Goal: Task Accomplishment & Management: Use online tool/utility

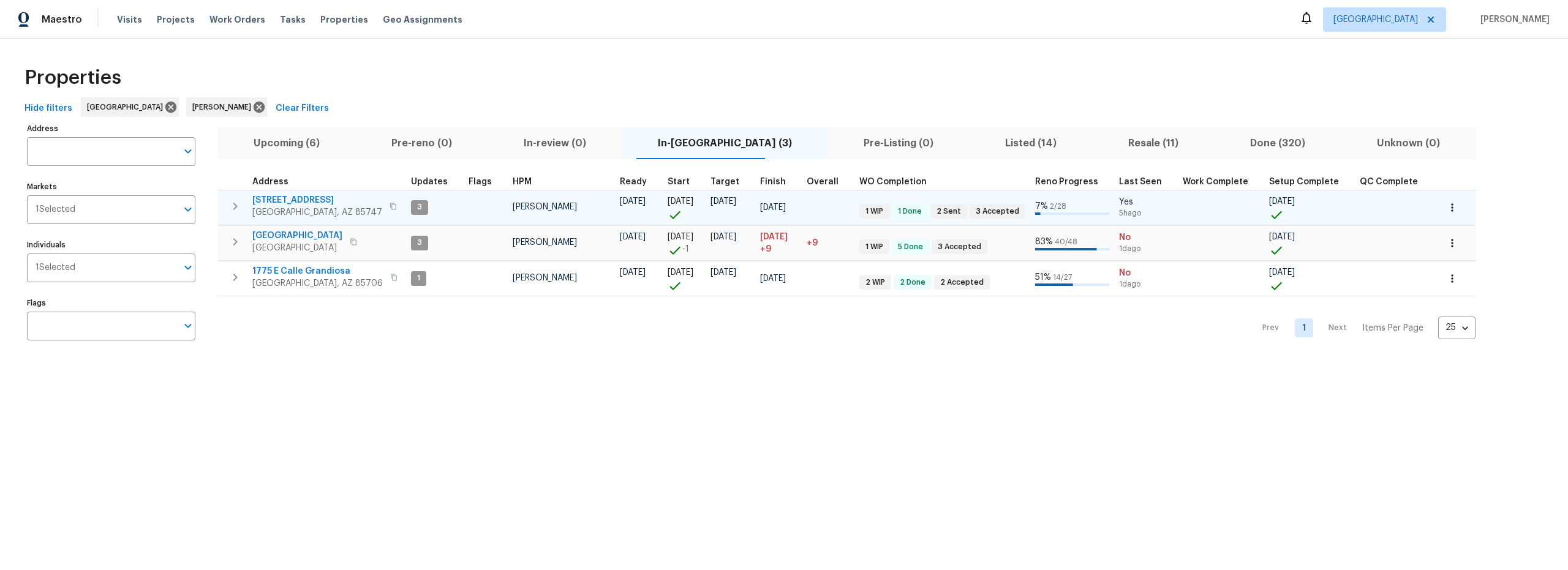
click at [305, 197] on span "9624 E Azuma Way" at bounding box center [317, 200] width 130 height 12
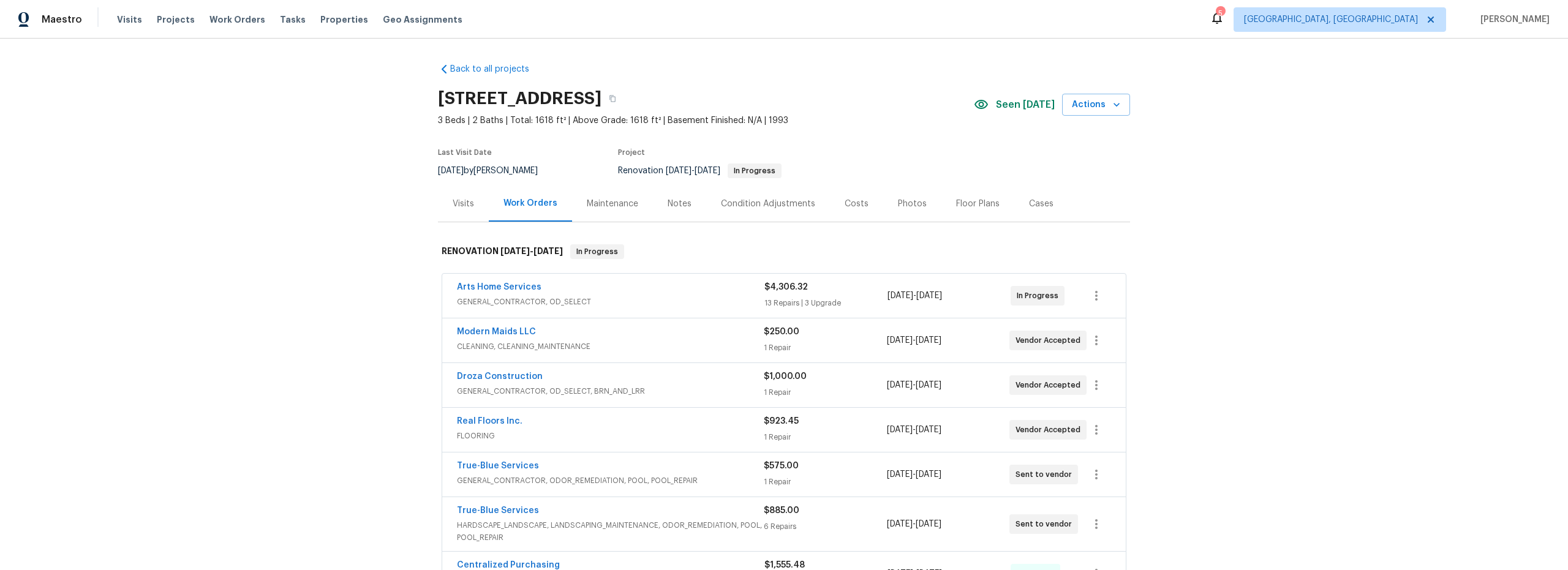
click at [698, 296] on span "GENERAL_CONTRACTOR, OD_SELECT" at bounding box center [611, 302] width 307 height 12
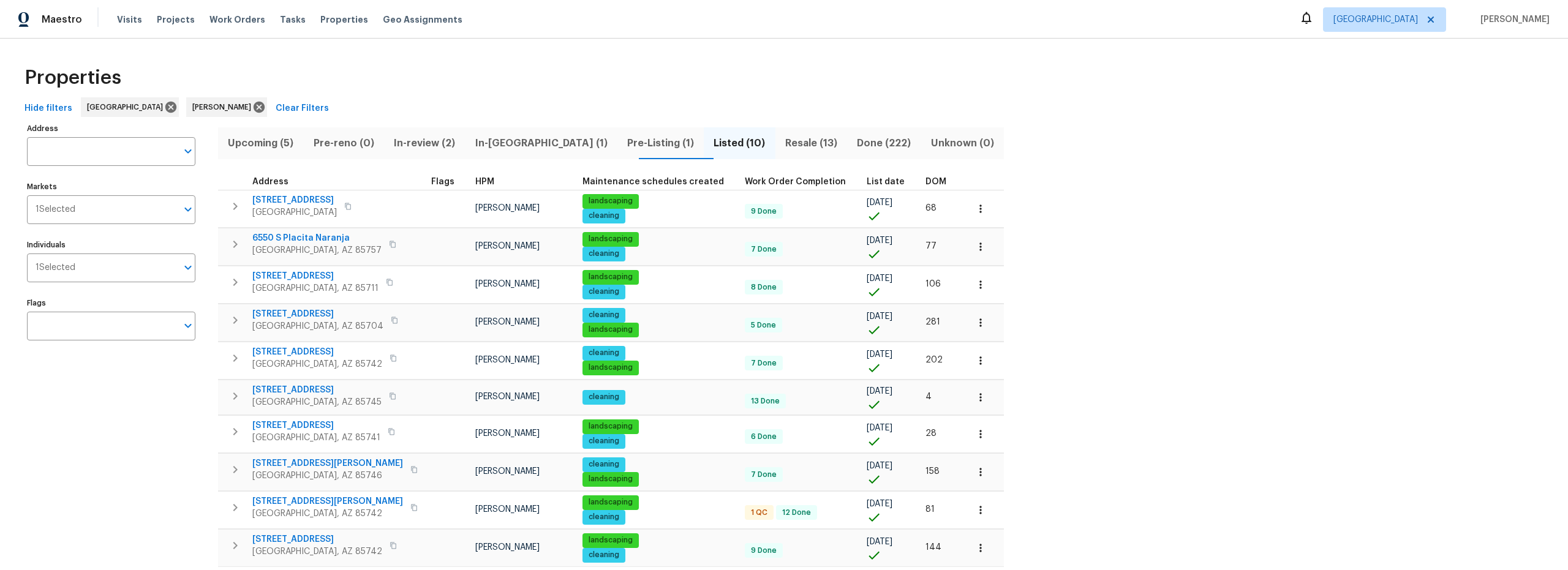
click at [513, 146] on span "In-[GEOGRAPHIC_DATA] (1)" at bounding box center [541, 143] width 137 height 17
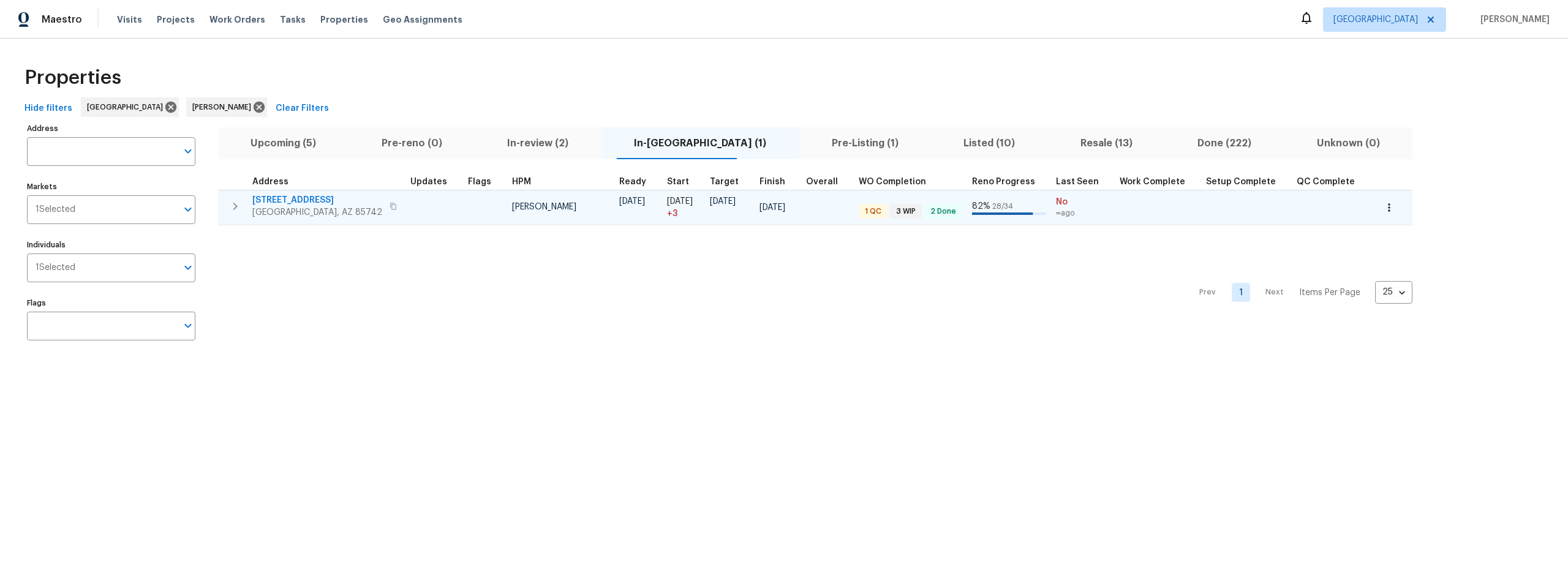
click at [587, 212] on td "John Perkins" at bounding box center [561, 207] width 107 height 35
click at [312, 200] on span "5141 W Aquamarine St" at bounding box center [317, 200] width 130 height 12
click at [321, 198] on span "5141 W Aquamarine St" at bounding box center [317, 200] width 130 height 12
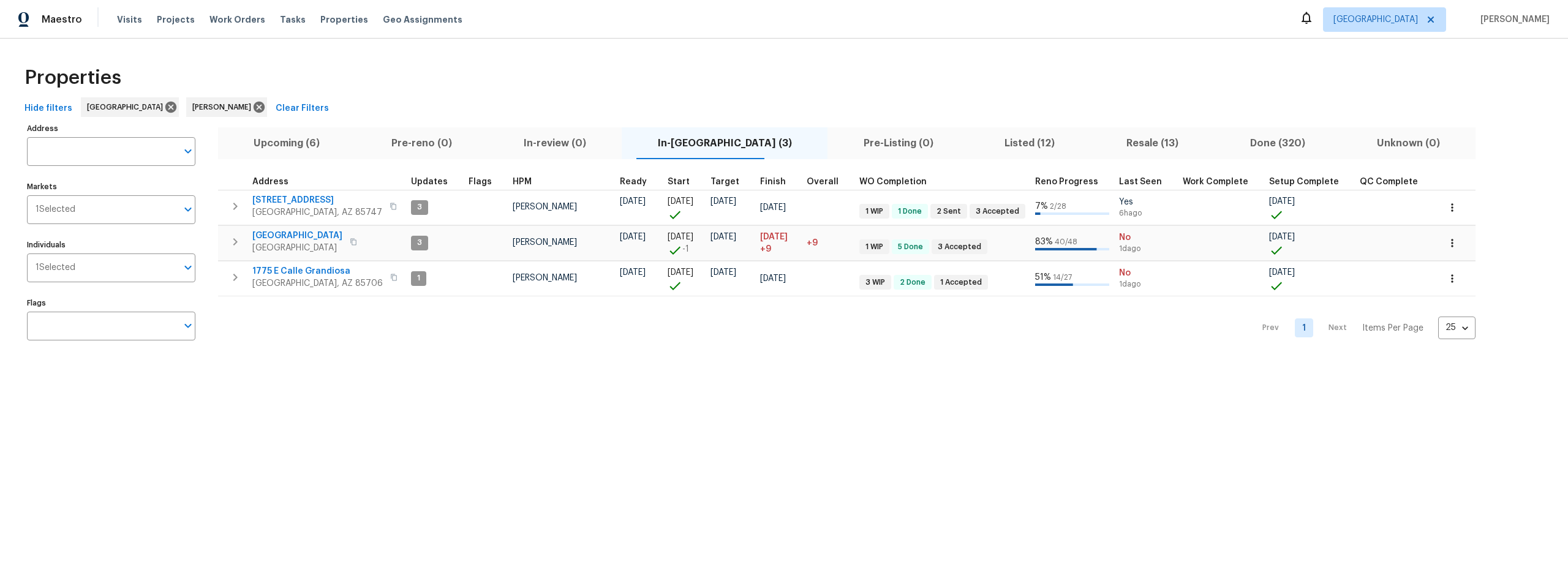
click at [716, 85] on div "Properties" at bounding box center [784, 78] width 1529 height 39
click at [299, 138] on span "Upcoming (6)" at bounding box center [287, 143] width 123 height 17
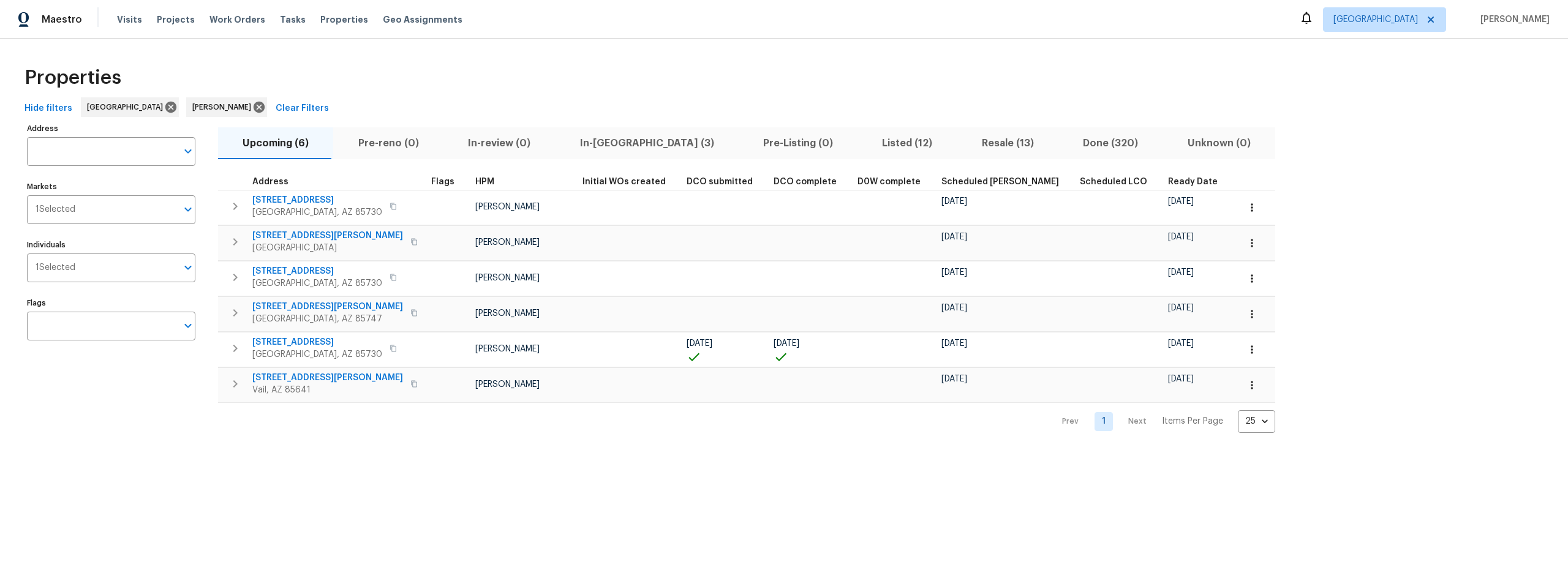
click at [965, 144] on span "Resale (13)" at bounding box center [1008, 143] width 86 height 17
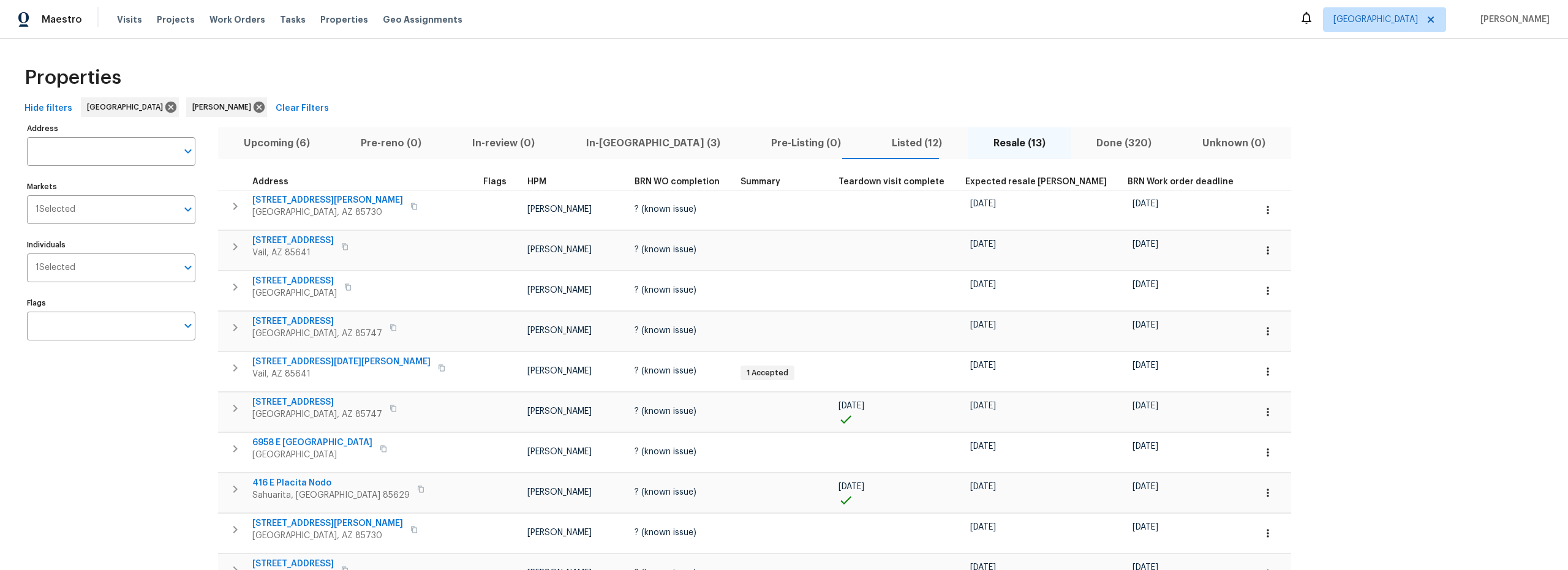
click at [266, 140] on span "Upcoming (6)" at bounding box center [276, 143] width 102 height 17
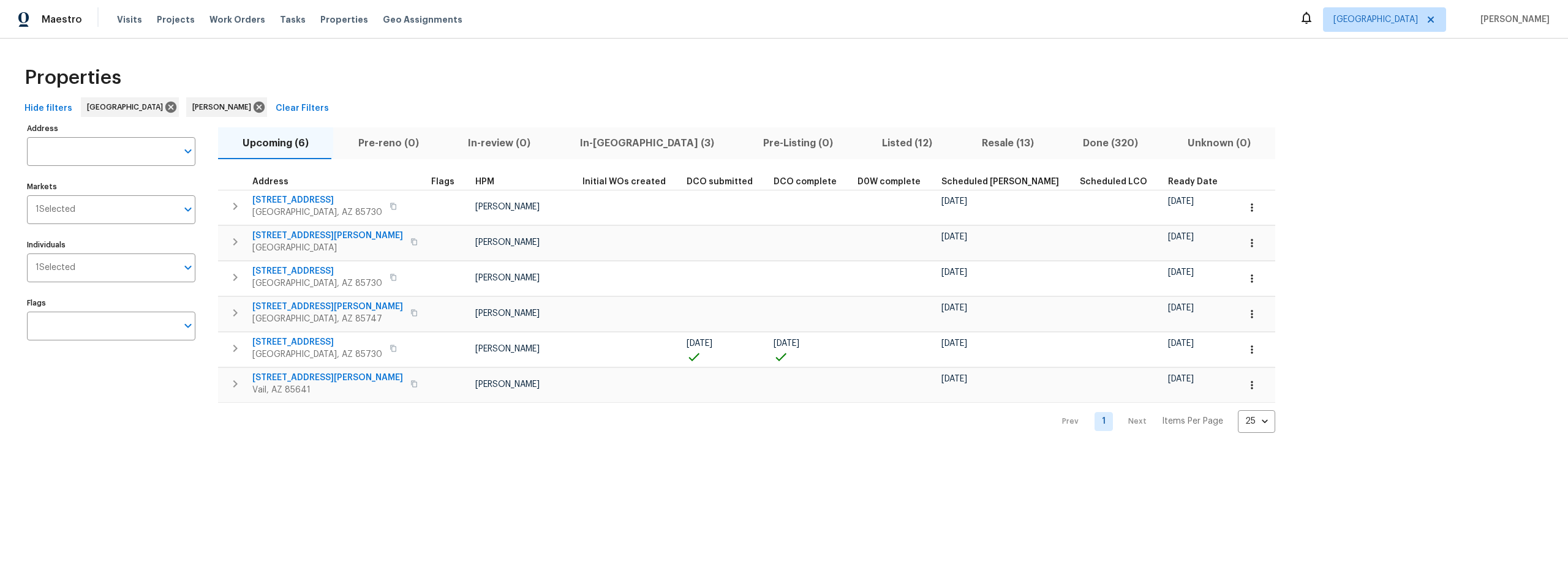
click at [585, 75] on div "Properties" at bounding box center [784, 78] width 1529 height 39
click at [965, 140] on span "Resale (13)" at bounding box center [1008, 143] width 86 height 17
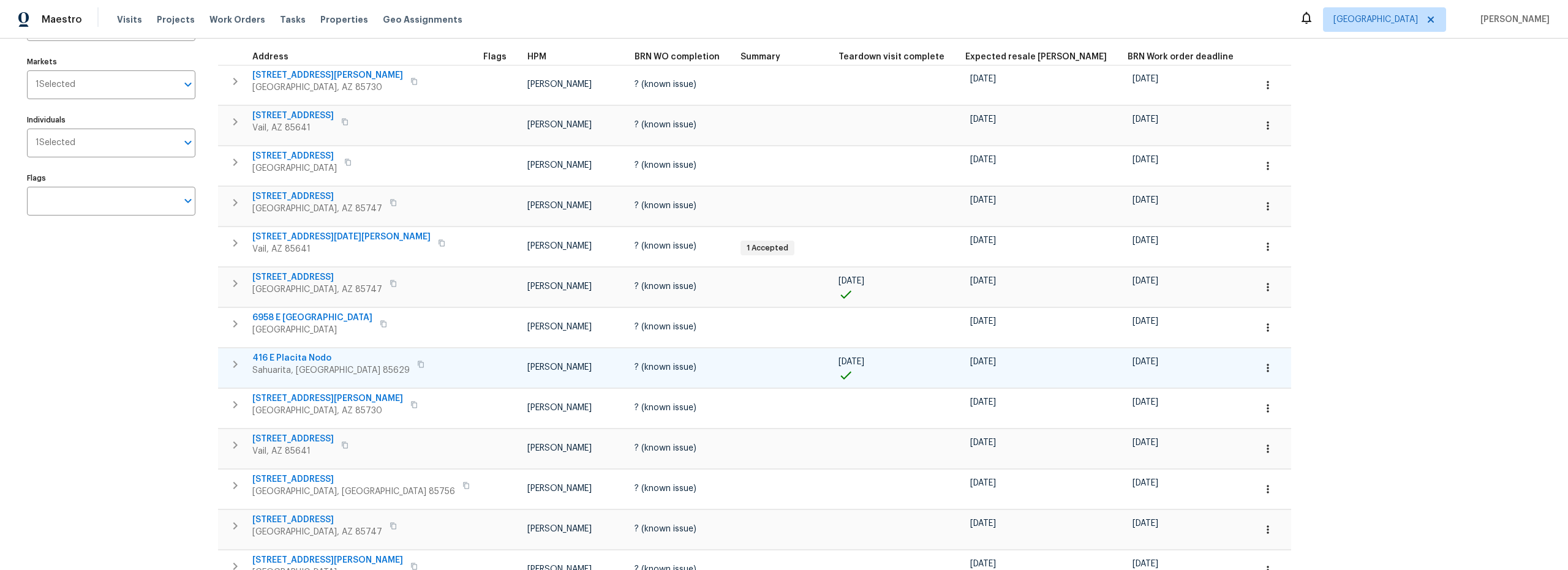
scroll to position [106, 0]
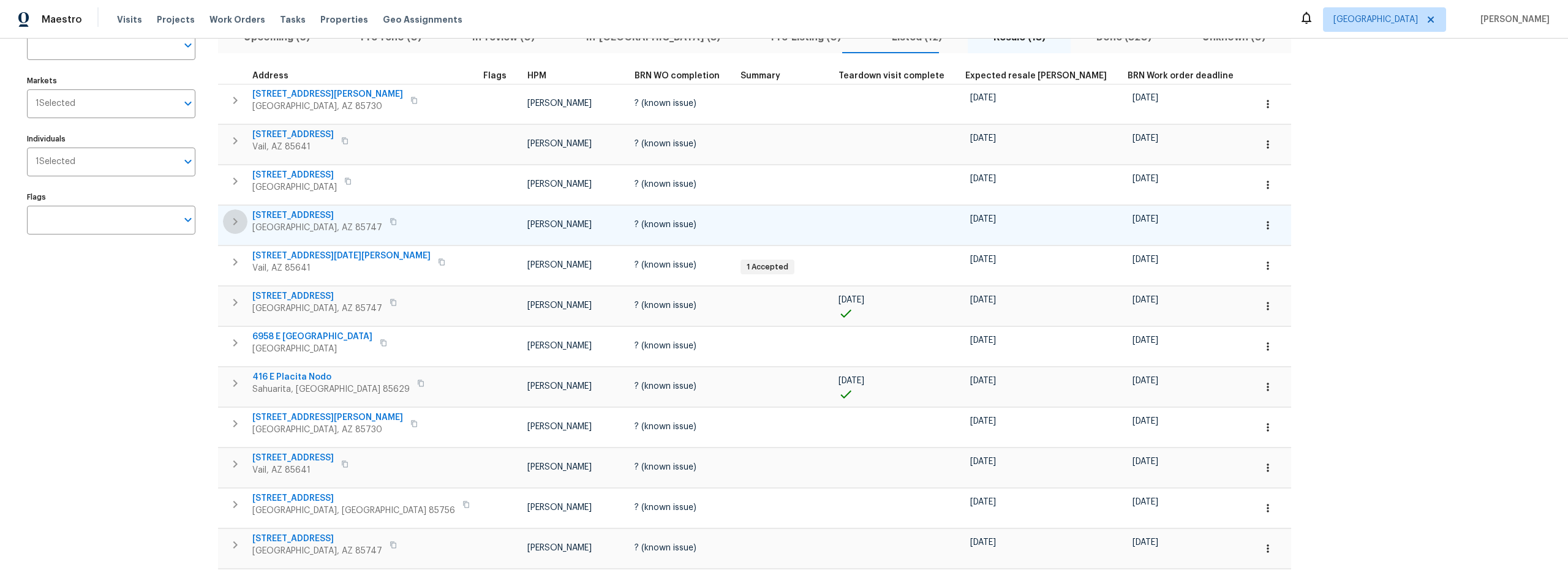
click at [231, 222] on icon "button" at bounding box center [235, 222] width 15 height 15
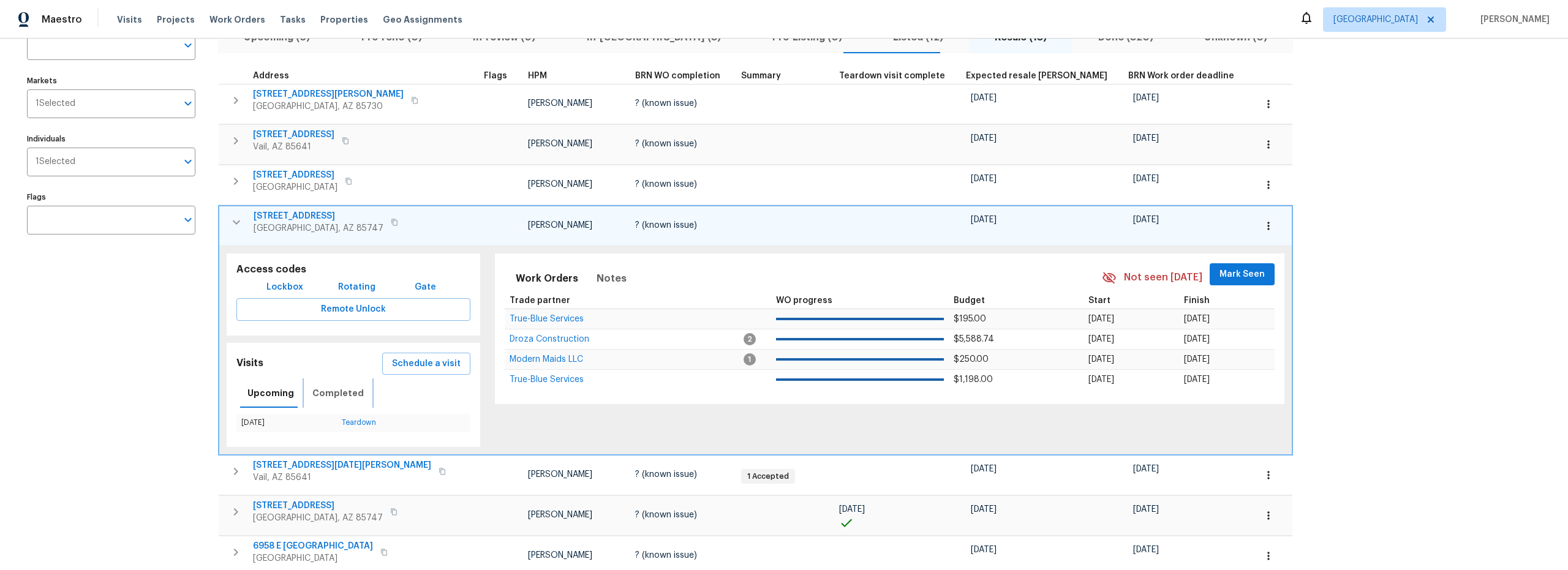
click at [336, 394] on span "Completed" at bounding box center [337, 394] width 51 height 15
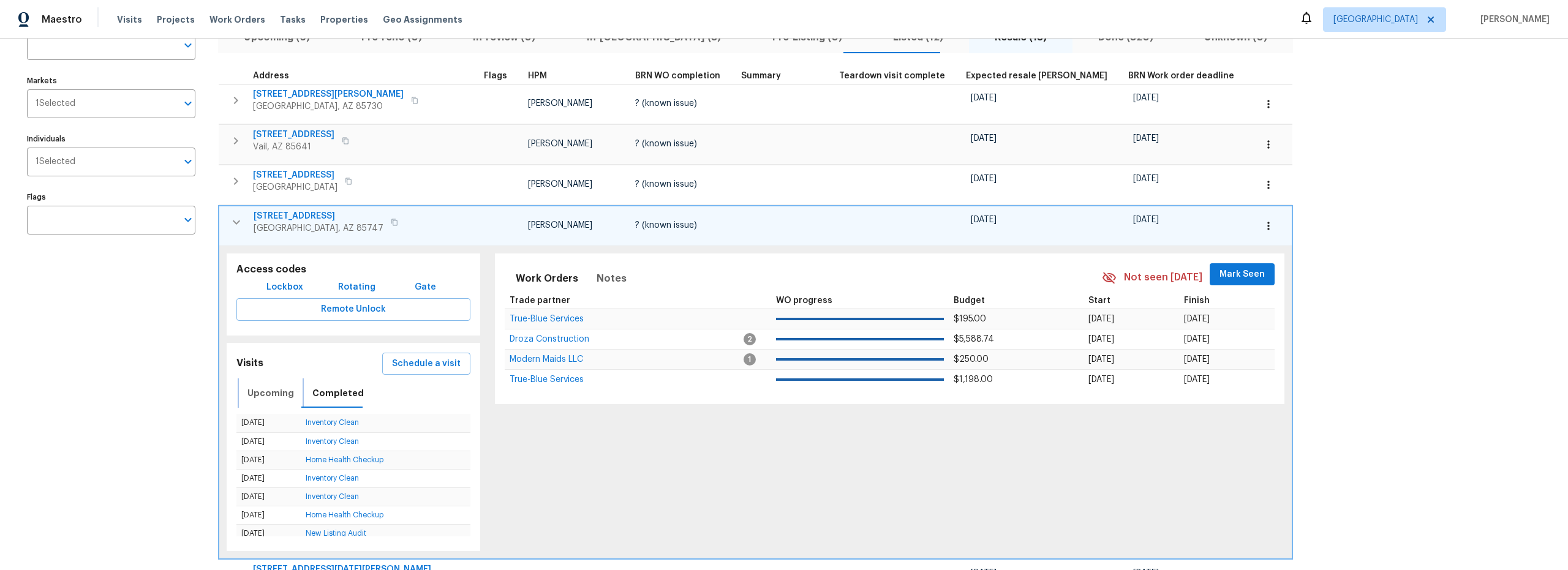
click at [261, 395] on span "Upcoming" at bounding box center [270, 394] width 46 height 15
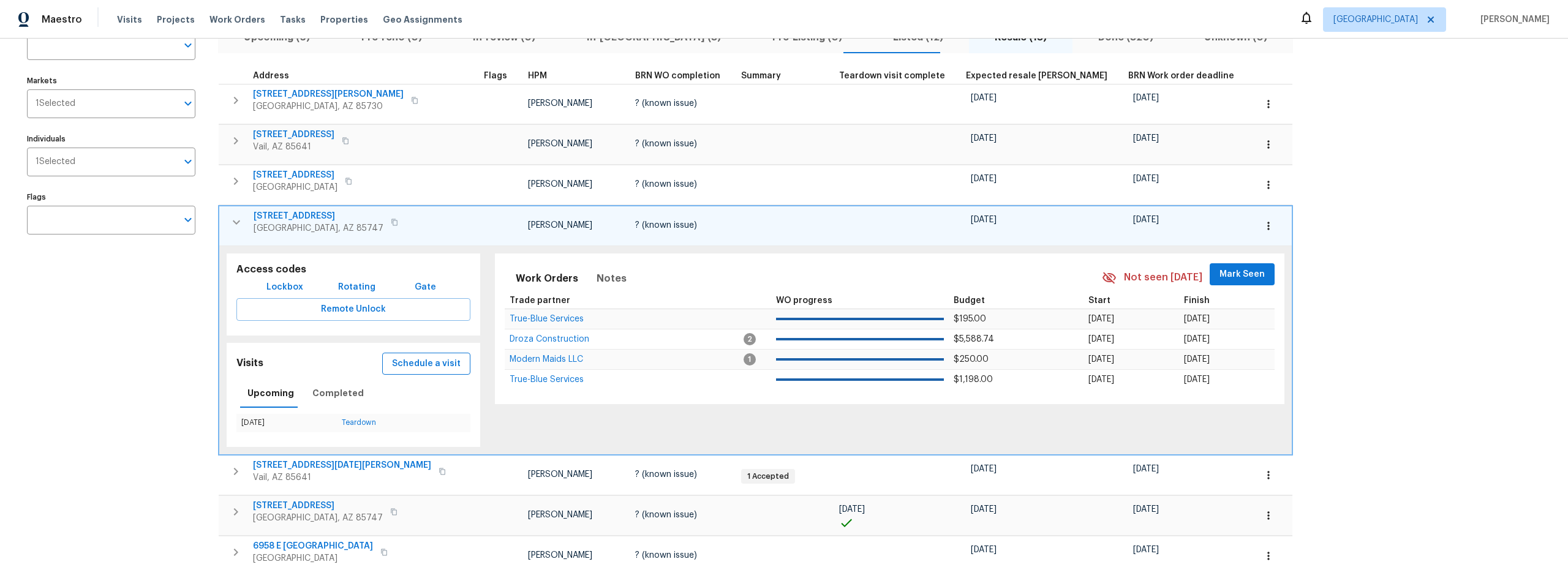
click at [402, 365] on span "Schedule a visit" at bounding box center [426, 364] width 68 height 15
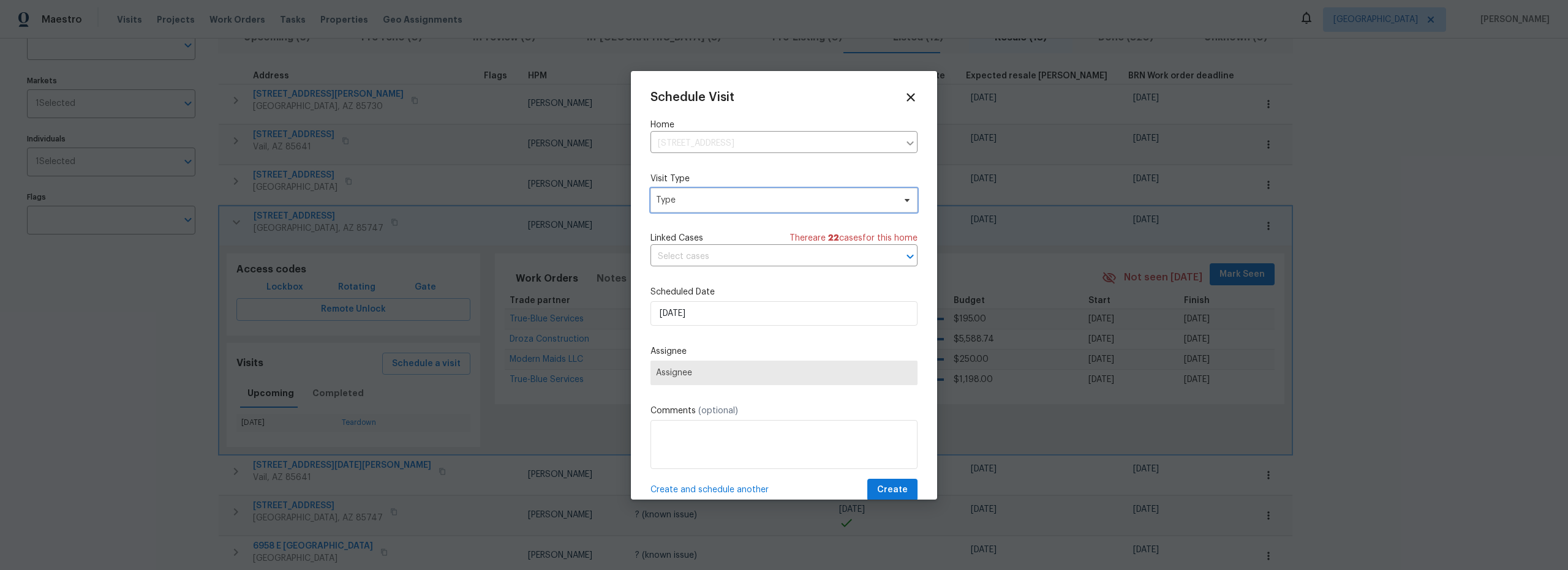
click at [713, 205] on span "Type" at bounding box center [775, 200] width 238 height 12
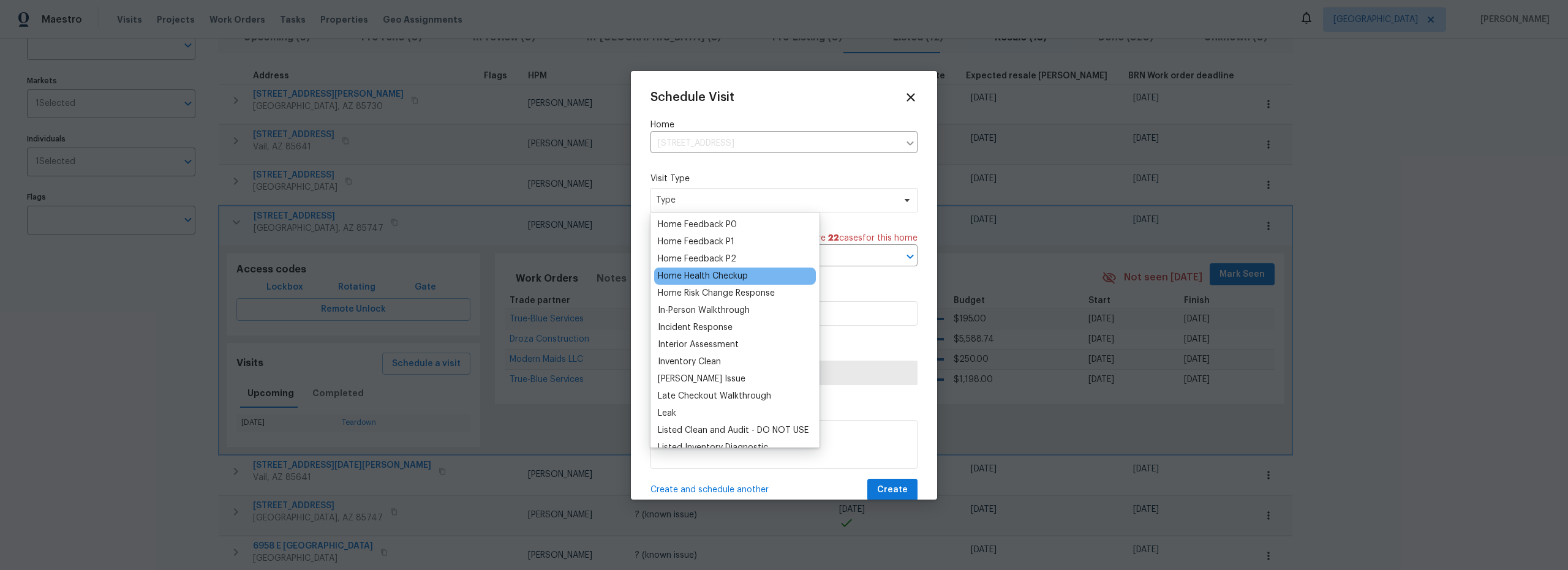
scroll to position [458, 0]
click at [699, 283] on div "Inventory Clean" at bounding box center [689, 280] width 63 height 12
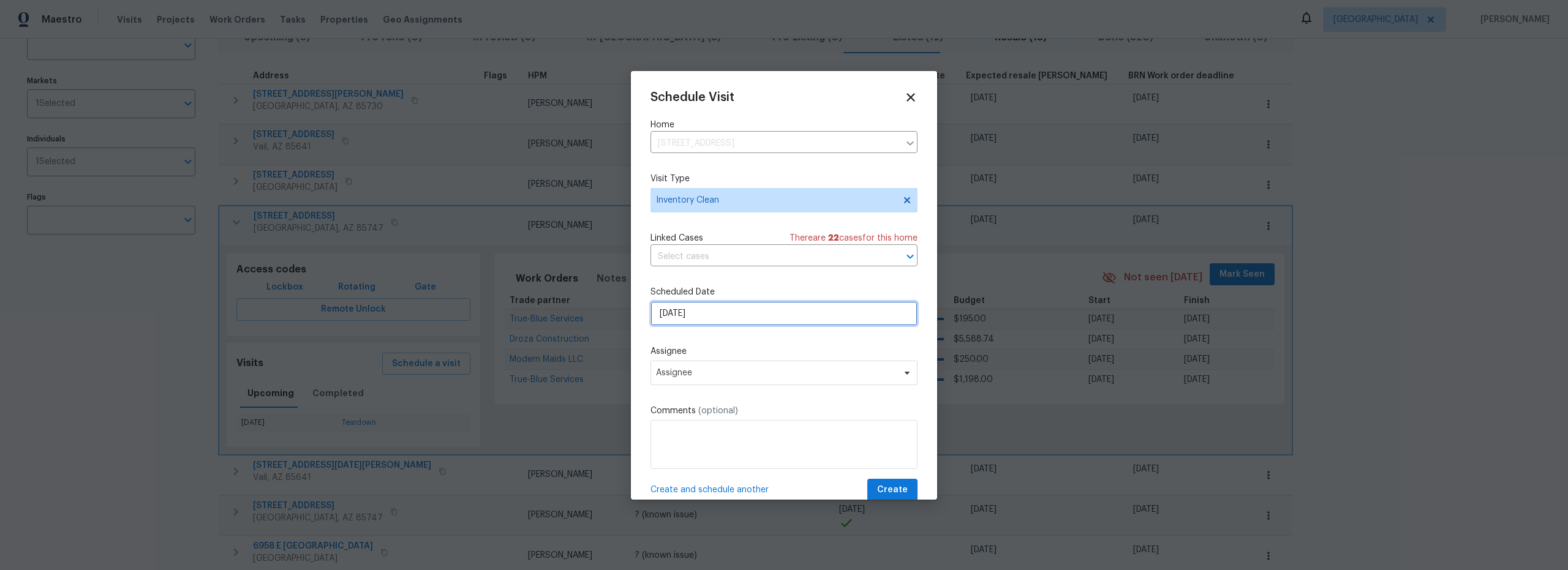
click at [731, 322] on input "[DATE]" at bounding box center [784, 314] width 267 height 25
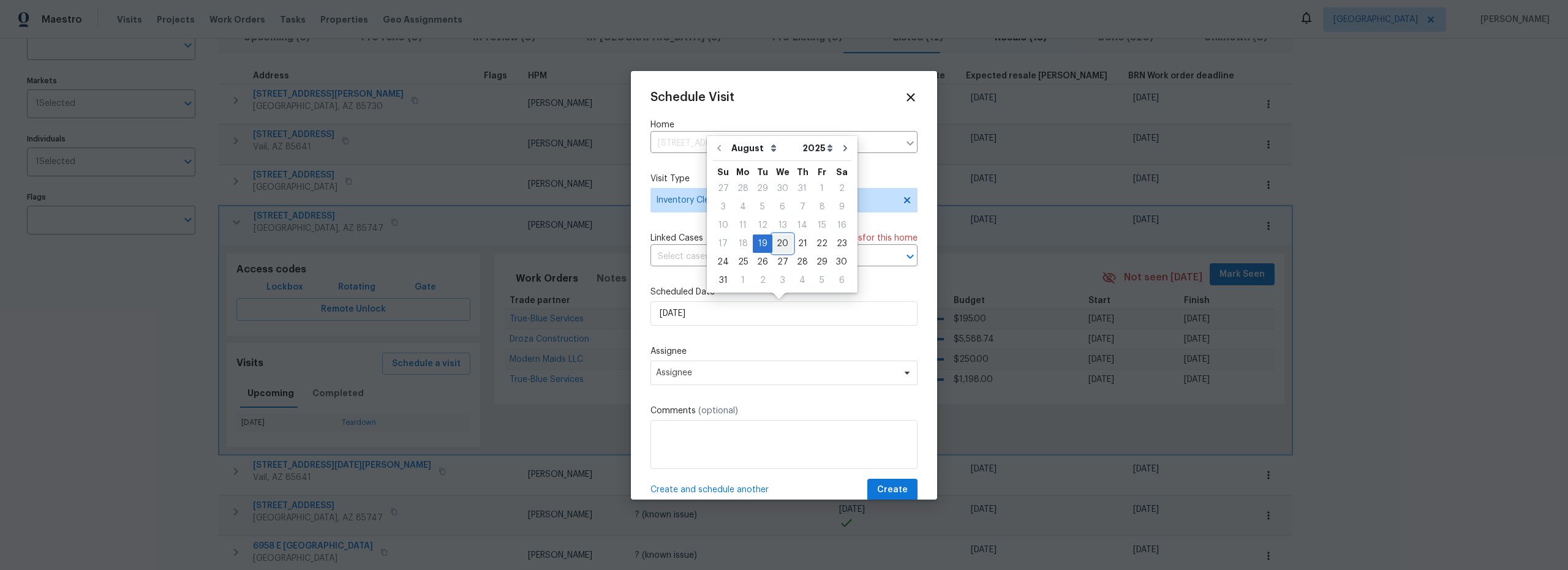
click at [774, 243] on div "20" at bounding box center [782, 244] width 20 height 17
type input "8/20/2025"
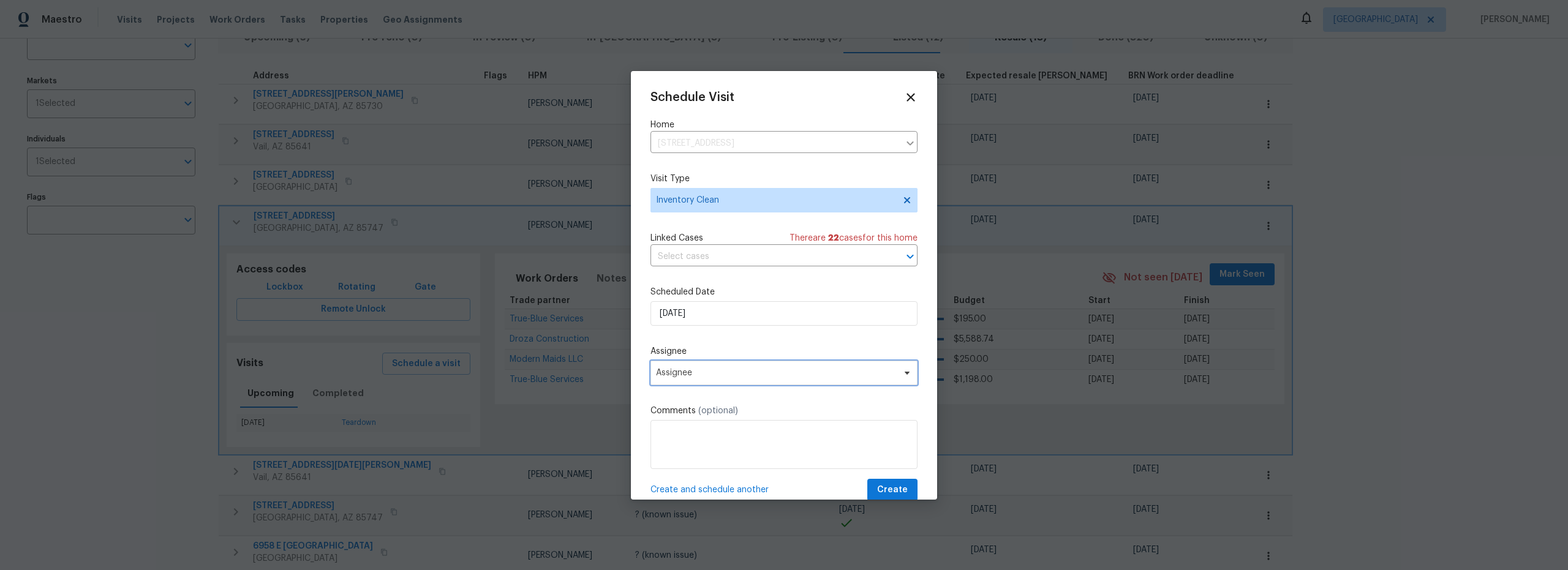
click at [747, 375] on span "Assignee" at bounding box center [776, 373] width 240 height 10
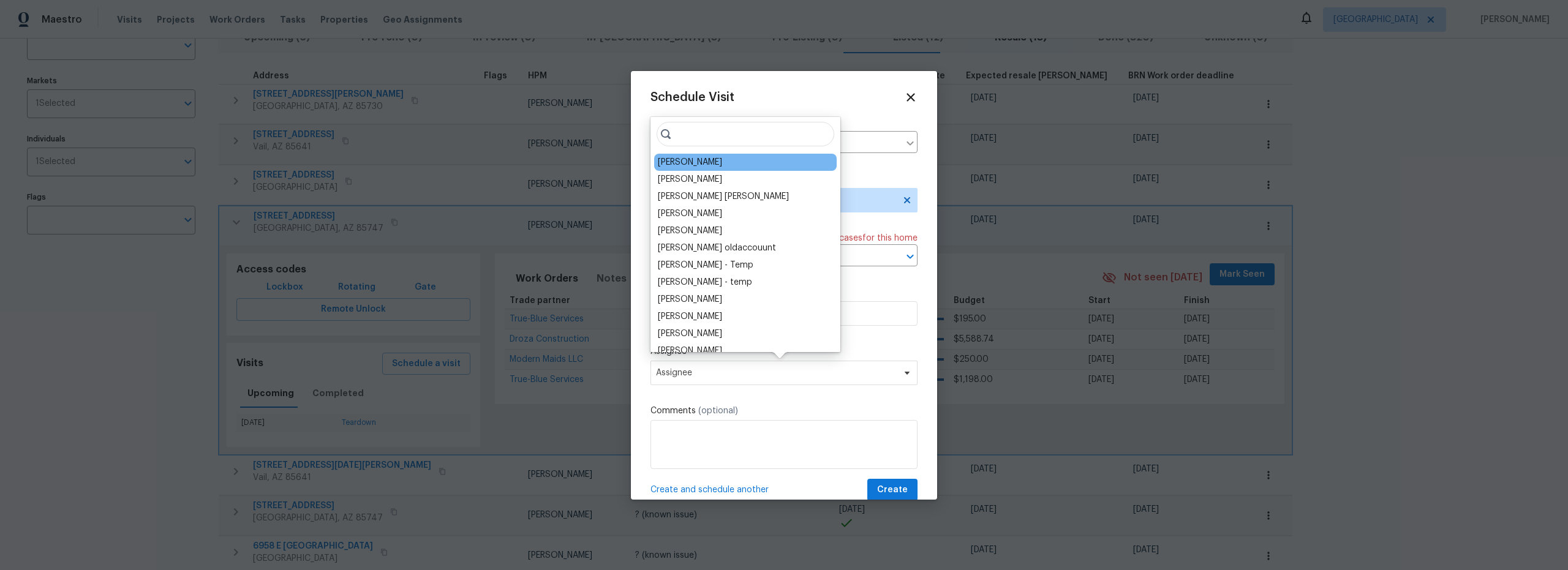
click at [693, 169] on div "[PERSON_NAME]" at bounding box center [746, 162] width 183 height 17
click at [683, 162] on div "[PERSON_NAME]" at bounding box center [690, 162] width 64 height 12
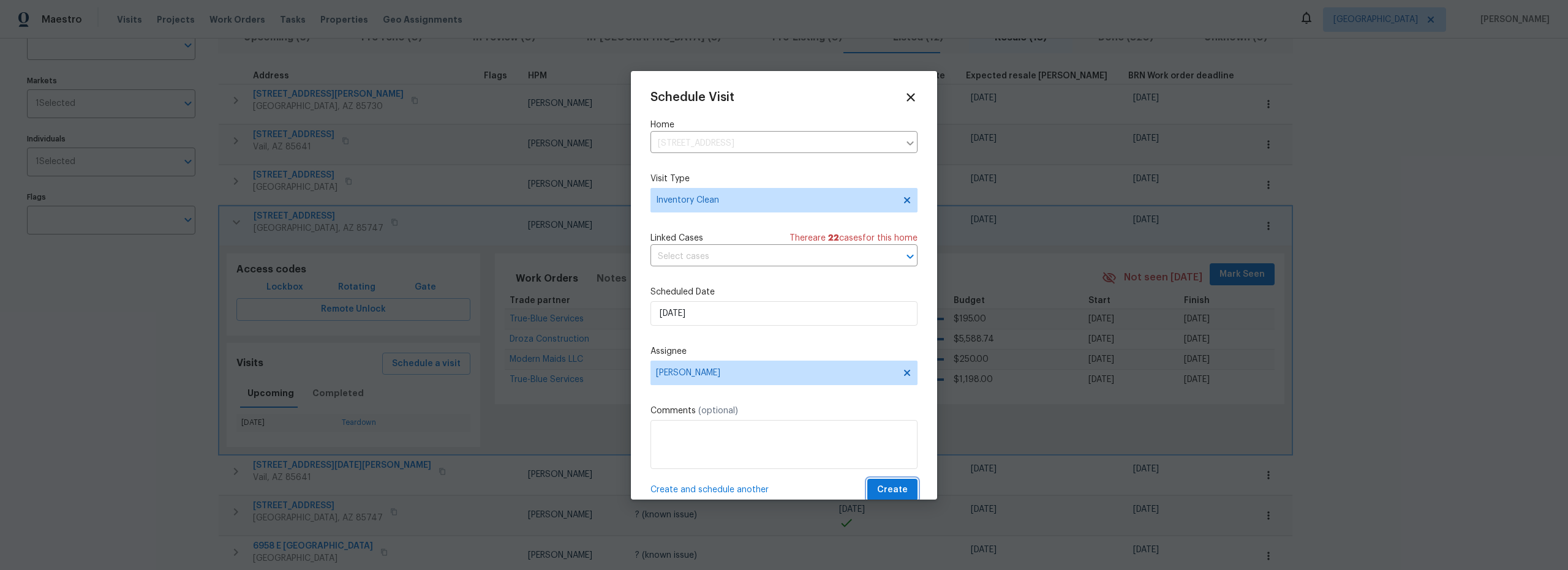
click at [886, 487] on span "Create" at bounding box center [893, 490] width 31 height 15
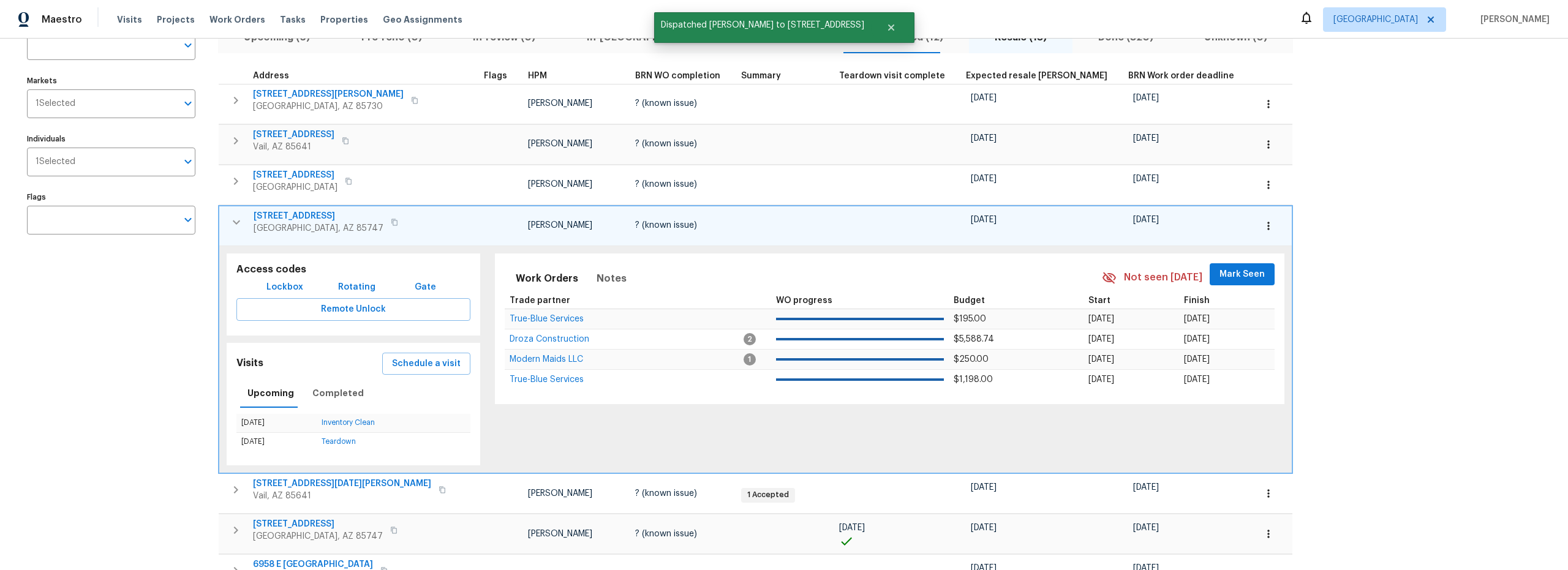
click at [237, 222] on icon "button" at bounding box center [236, 223] width 15 height 15
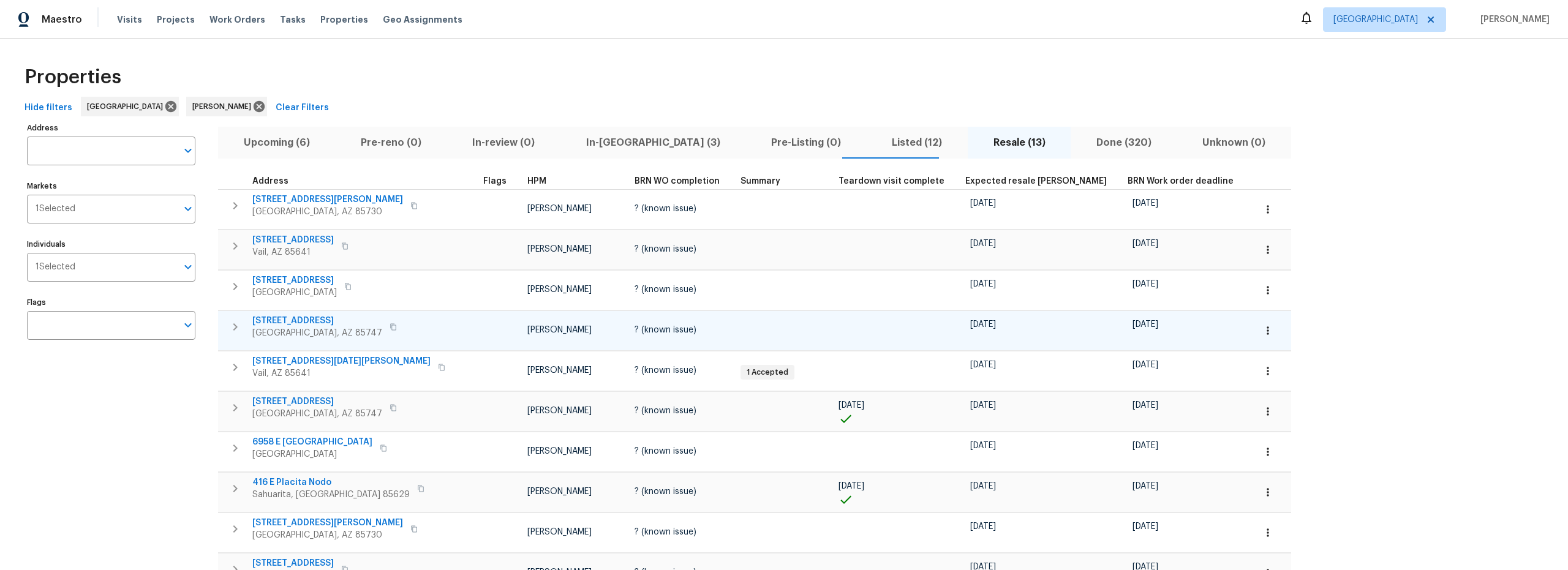
scroll to position [0, 0]
drag, startPoint x: 579, startPoint y: 137, endPoint x: 579, endPoint y: 149, distance: 12.0
click at [579, 138] on span "In-reno (3)" at bounding box center [653, 143] width 170 height 17
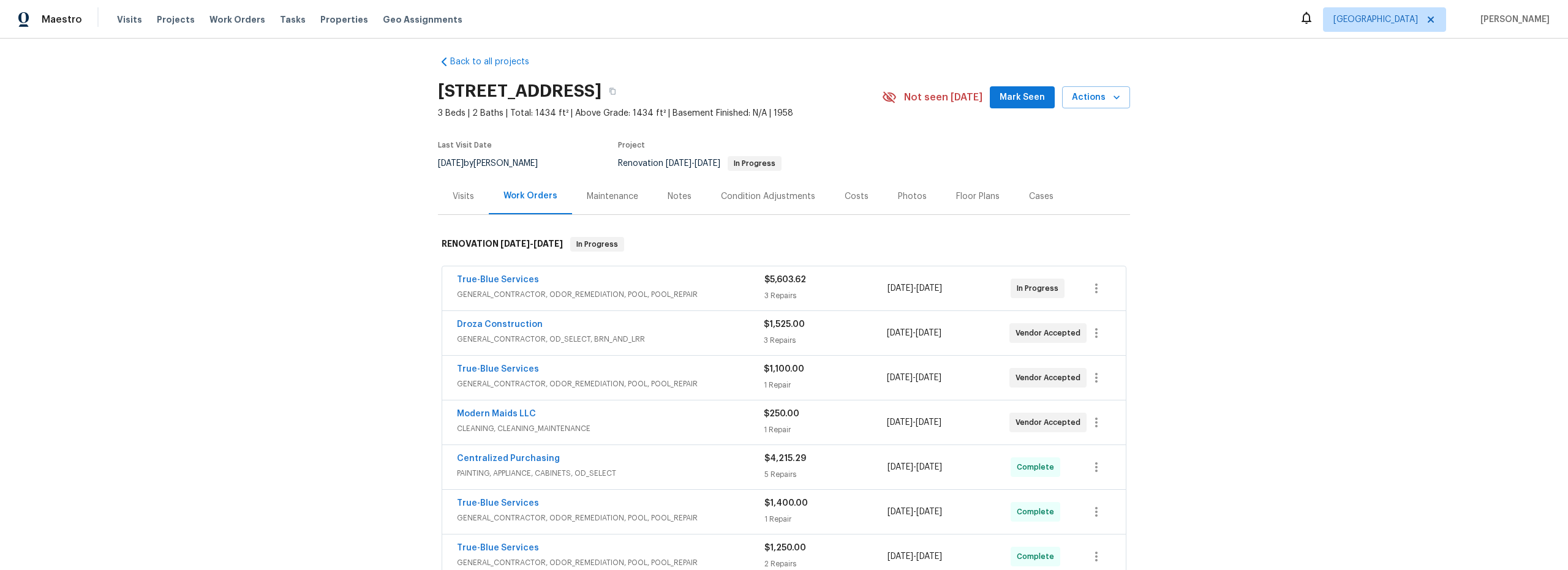
scroll to position [9, 0]
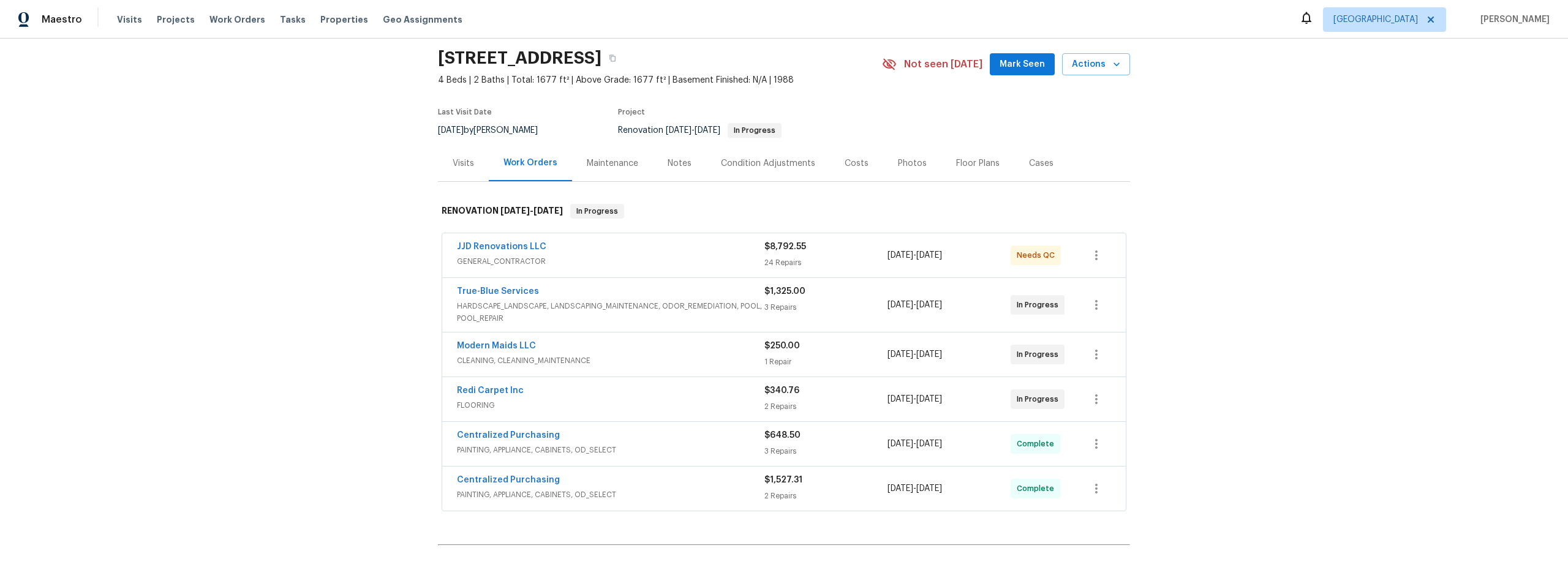
scroll to position [60, 0]
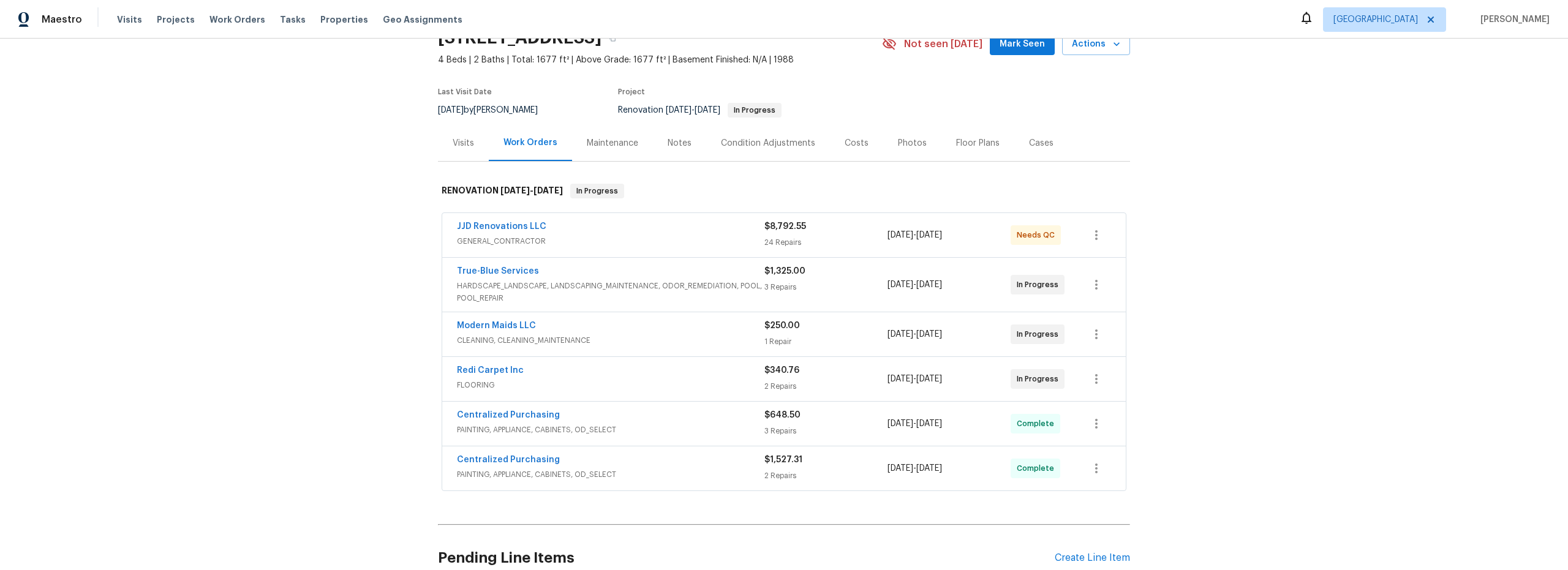
click at [685, 297] on span "HARDSCAPE_LANDSCAPE, LANDSCAPING_MAINTENANCE, ODOR_REMEDIATION, POOL, POOL_REPA…" at bounding box center [611, 292] width 307 height 25
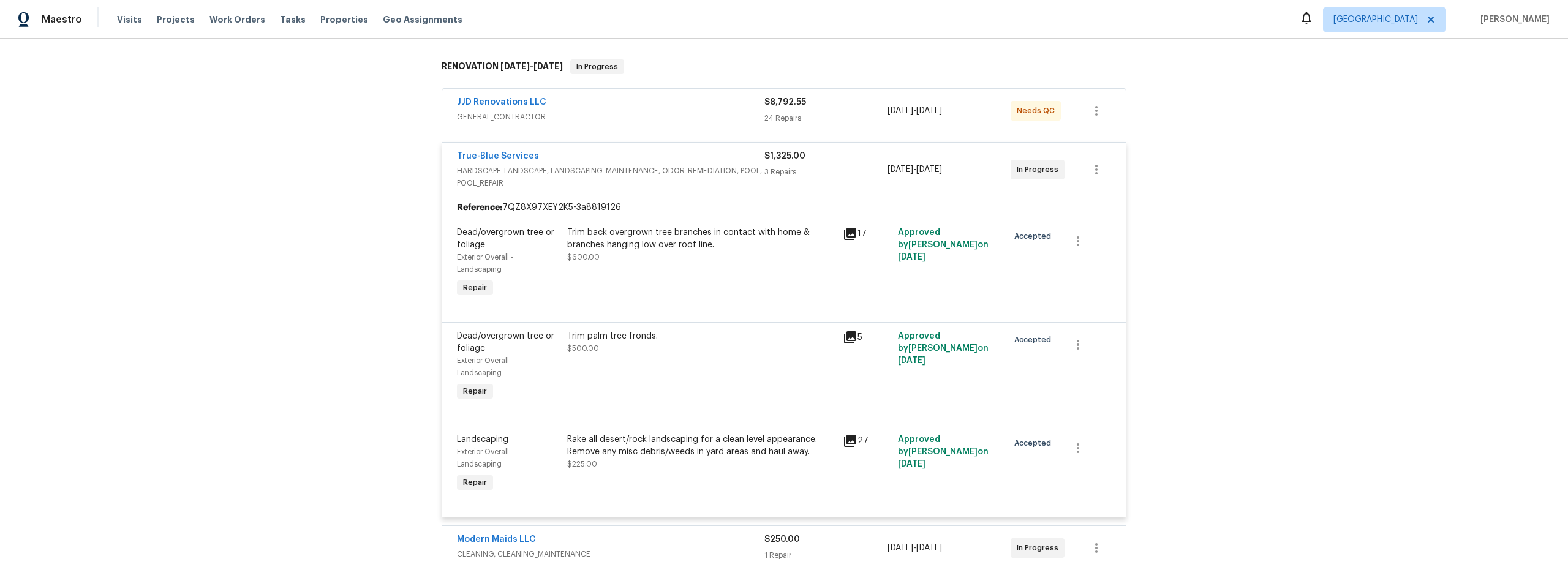
scroll to position [255, 0]
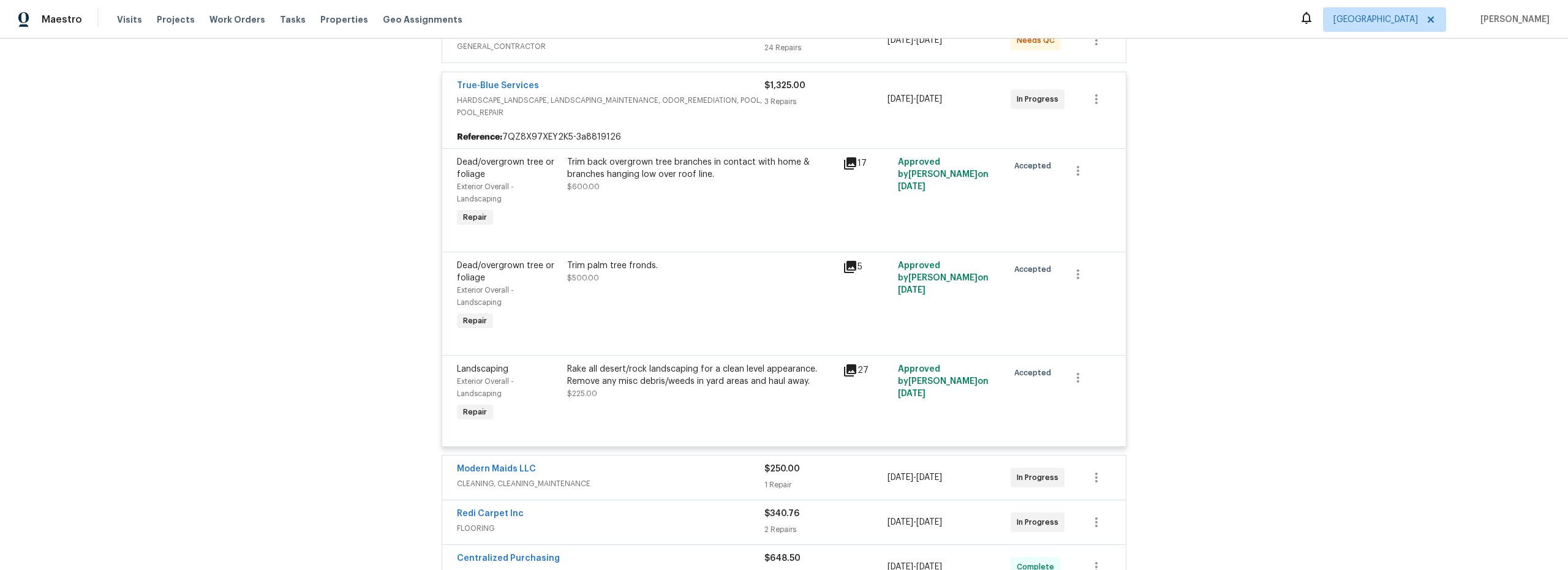
click at [846, 167] on icon at bounding box center [850, 163] width 12 height 12
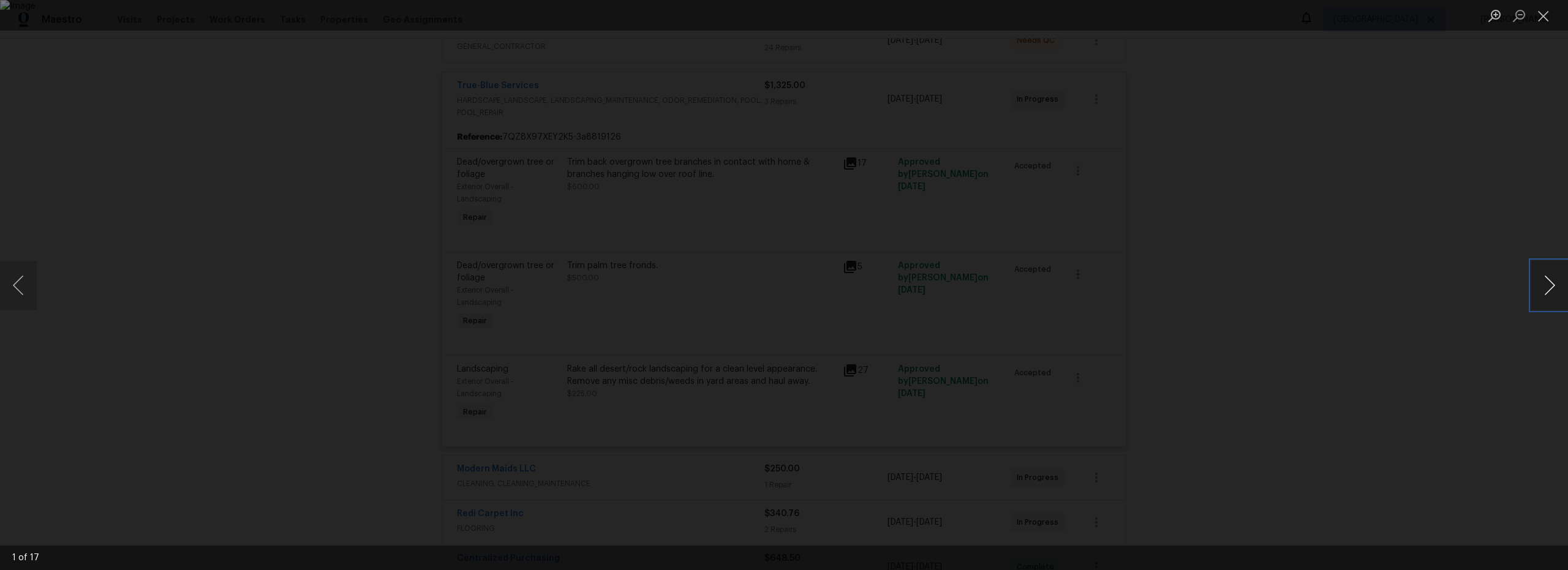
click at [1552, 289] on button "Next image" at bounding box center [1550, 285] width 37 height 49
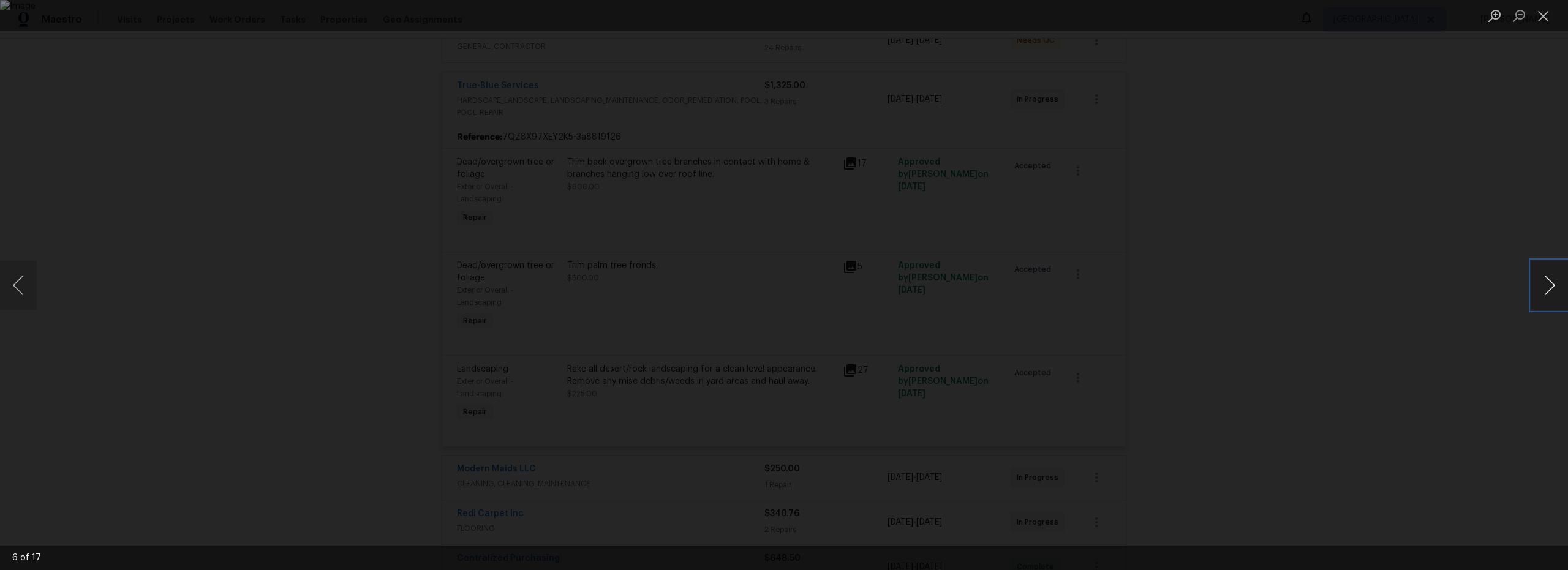
click at [1552, 289] on button "Next image" at bounding box center [1550, 285] width 37 height 49
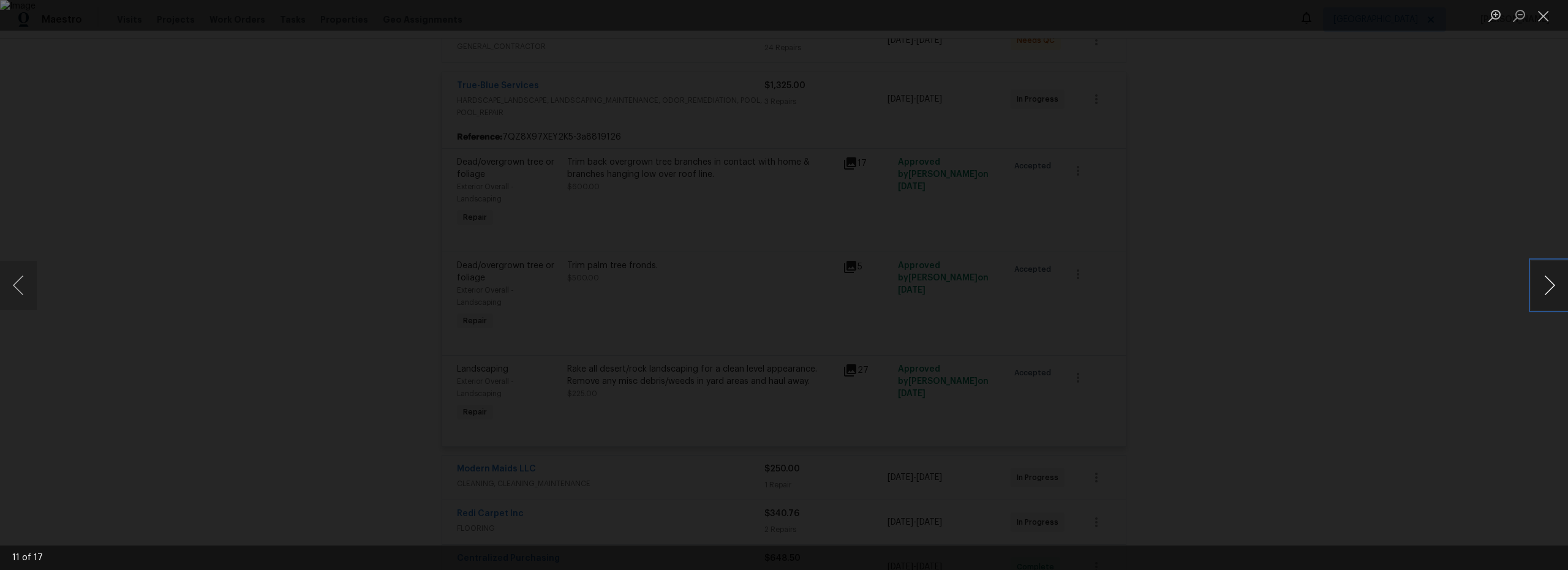
click at [1552, 289] on button "Next image" at bounding box center [1550, 285] width 37 height 49
click at [1546, 20] on button "Close lightbox" at bounding box center [1544, 15] width 25 height 22
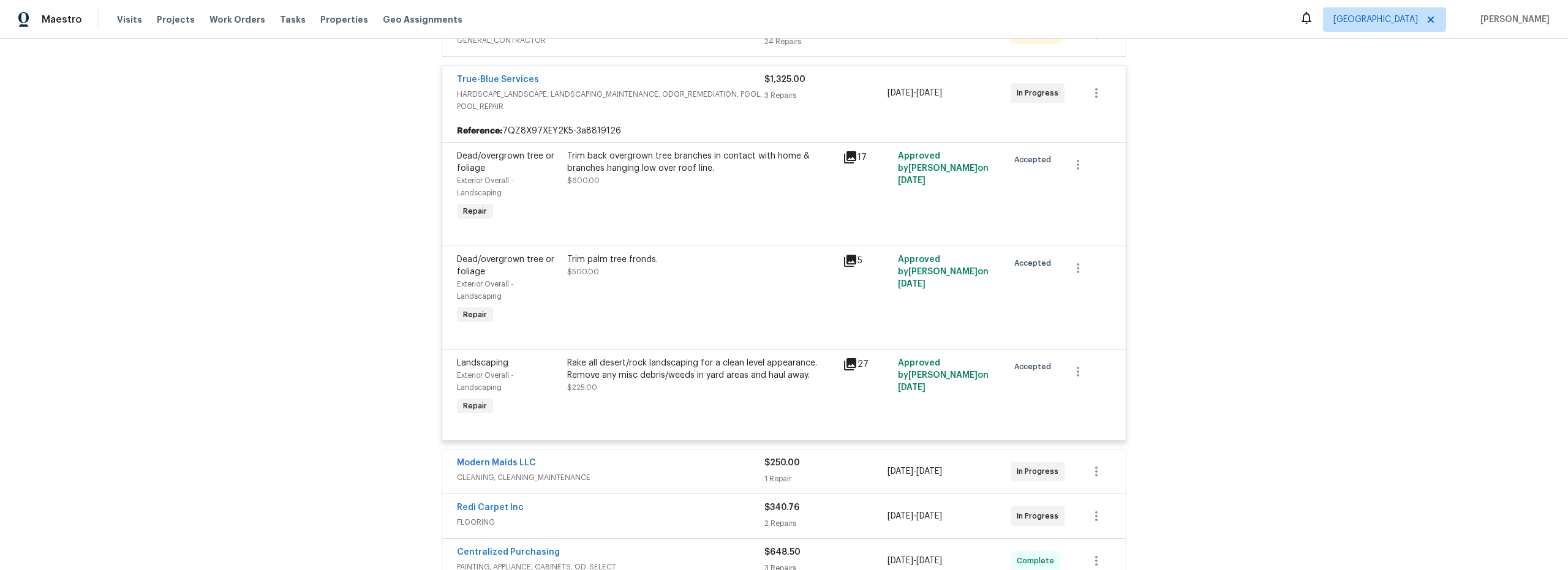
scroll to position [272, 0]
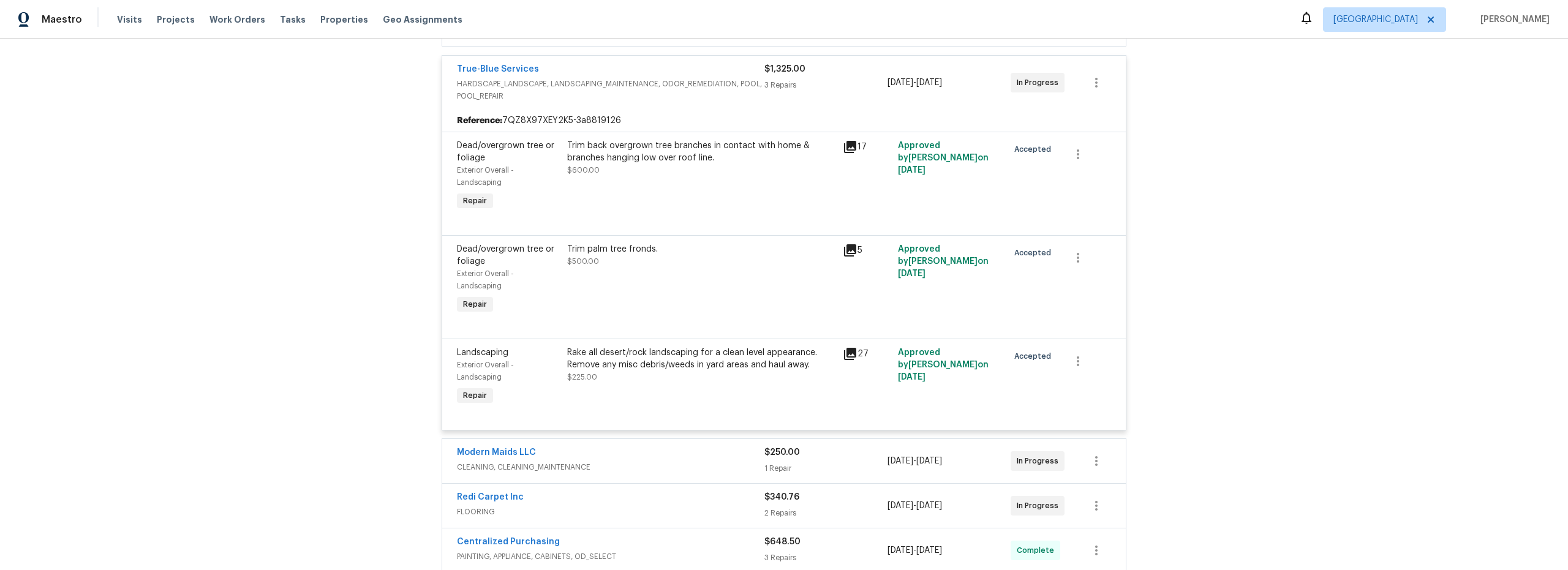
click at [750, 301] on div "Trim palm tree fronds. $500.00" at bounding box center [701, 279] width 276 height 81
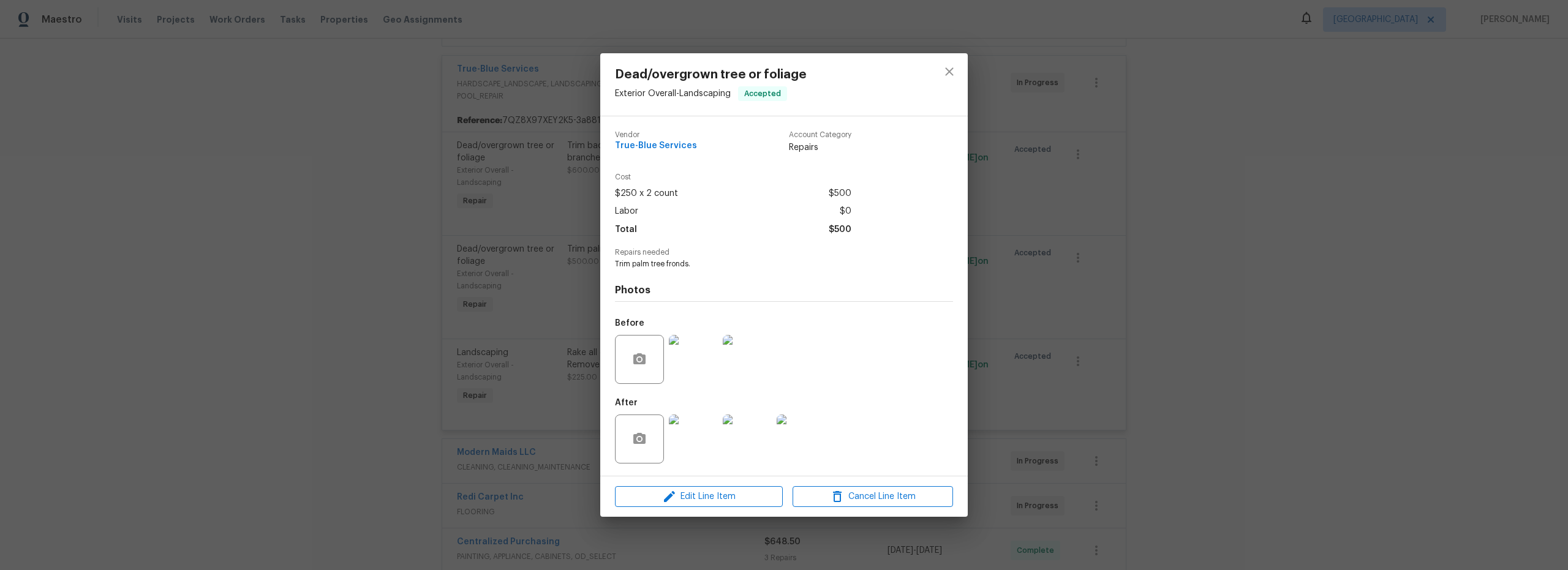
click at [690, 444] on img at bounding box center [693, 439] width 49 height 49
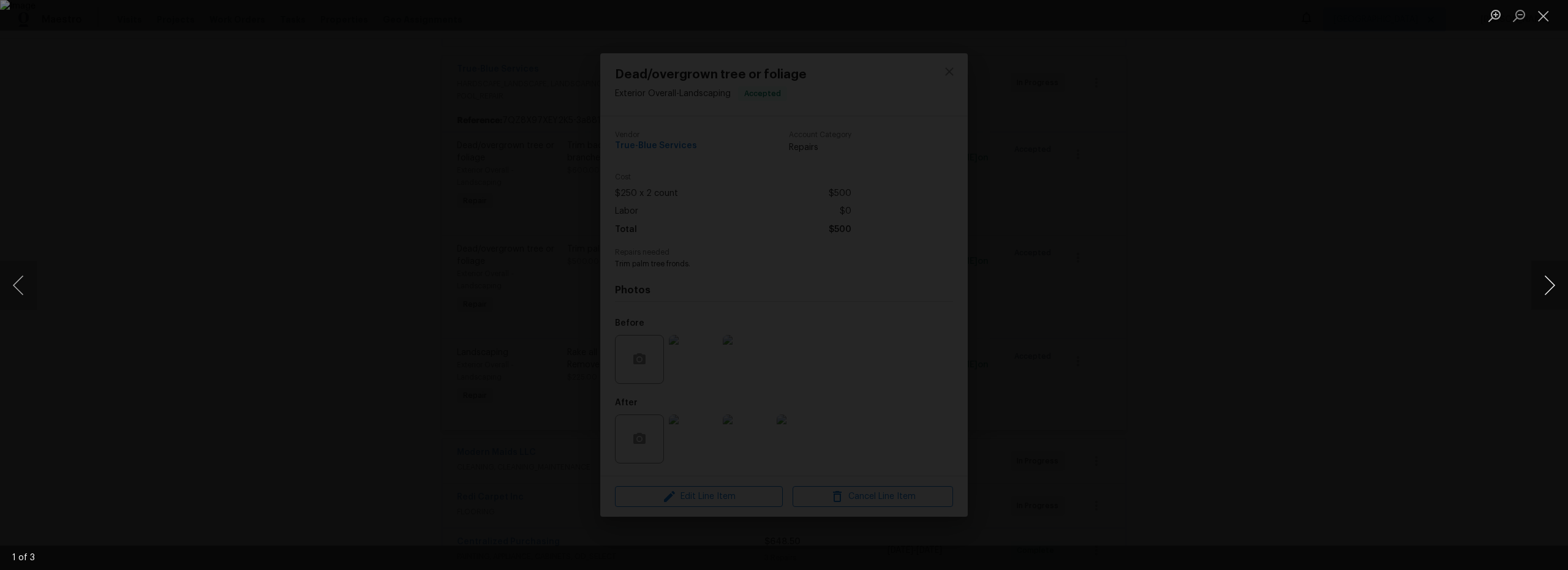
click at [1551, 287] on button "Next image" at bounding box center [1550, 285] width 37 height 49
click at [1551, 288] on button "Next image" at bounding box center [1550, 285] width 37 height 49
click at [1549, 287] on button "Next image" at bounding box center [1550, 285] width 37 height 49
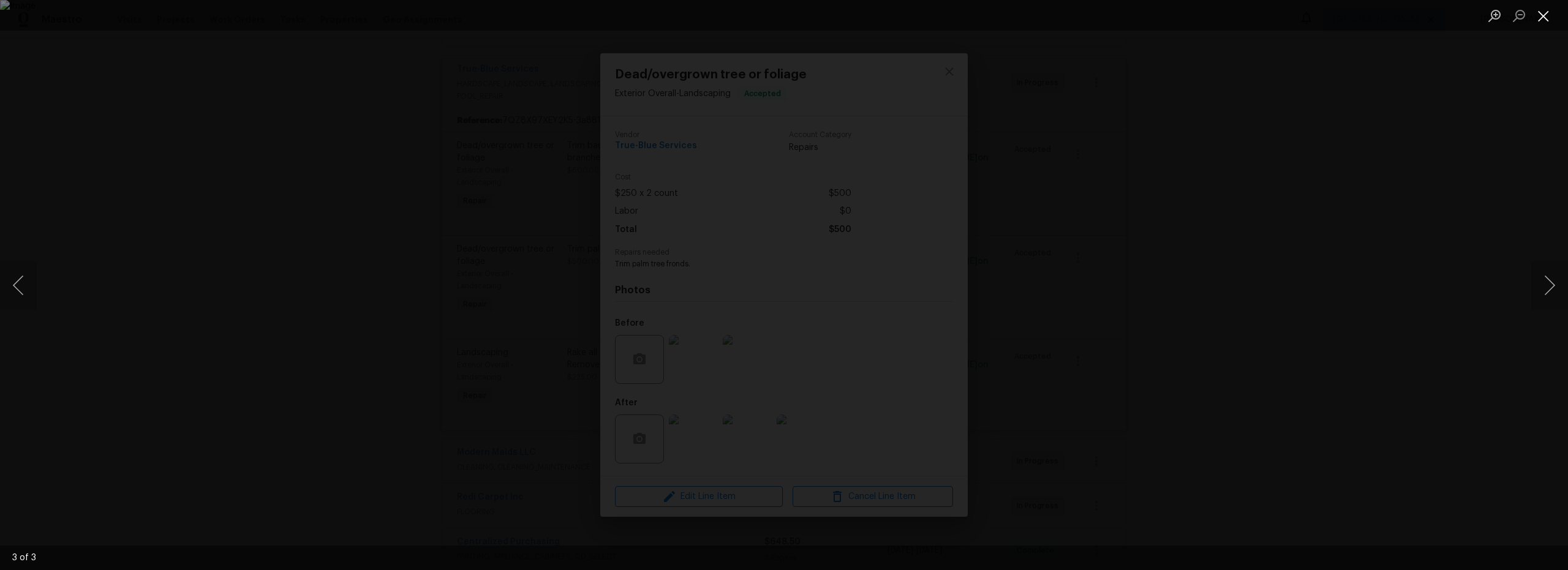
click at [1548, 19] on button "Close lightbox" at bounding box center [1544, 15] width 25 height 22
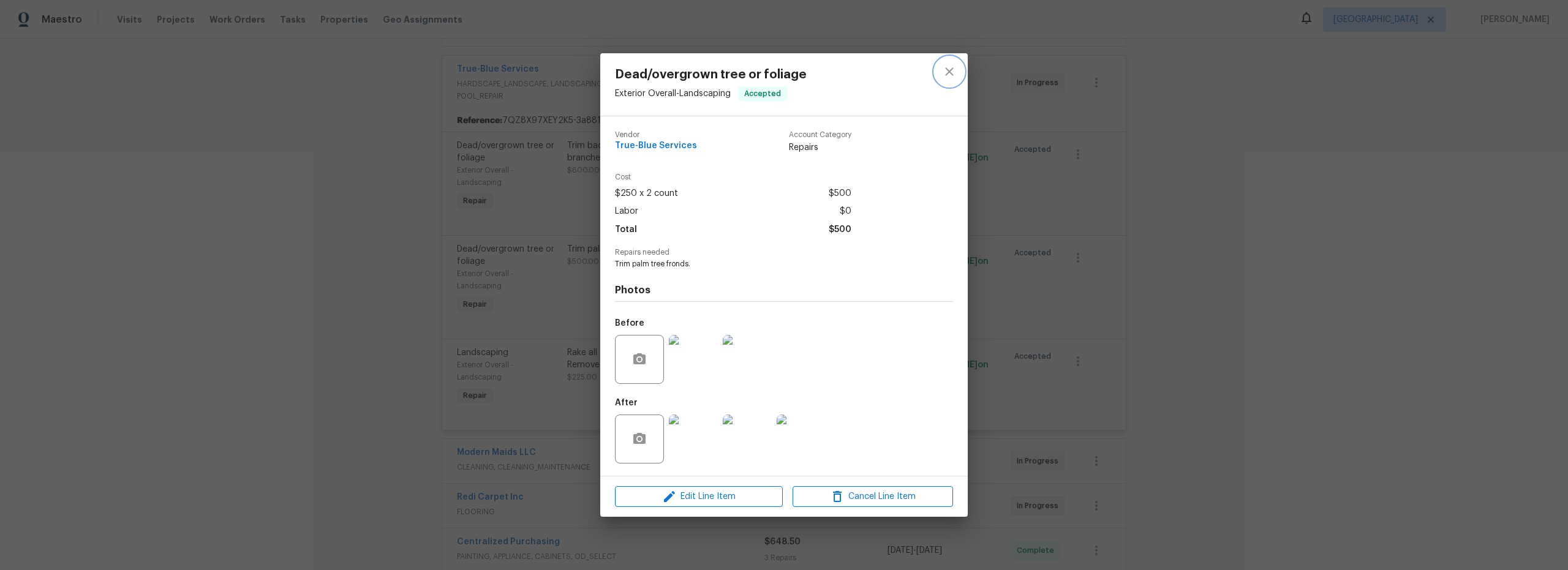
click at [954, 76] on icon "close" at bounding box center [949, 72] width 15 height 15
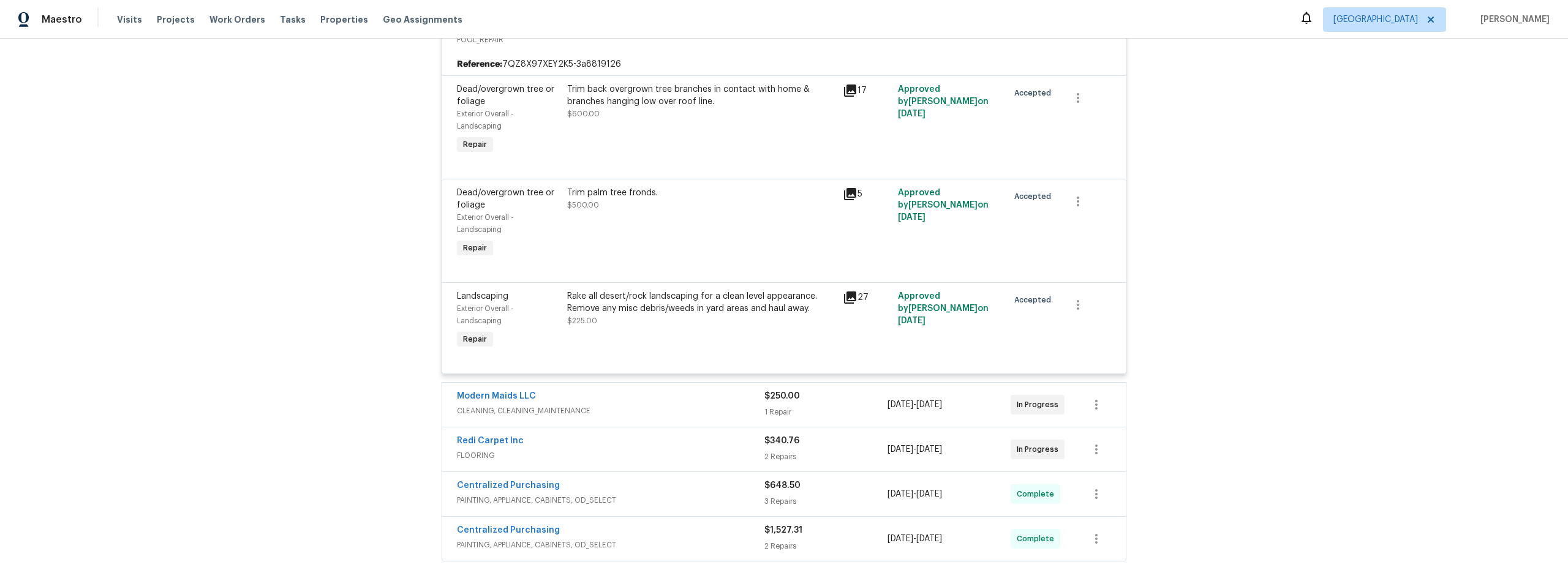
scroll to position [0, 0]
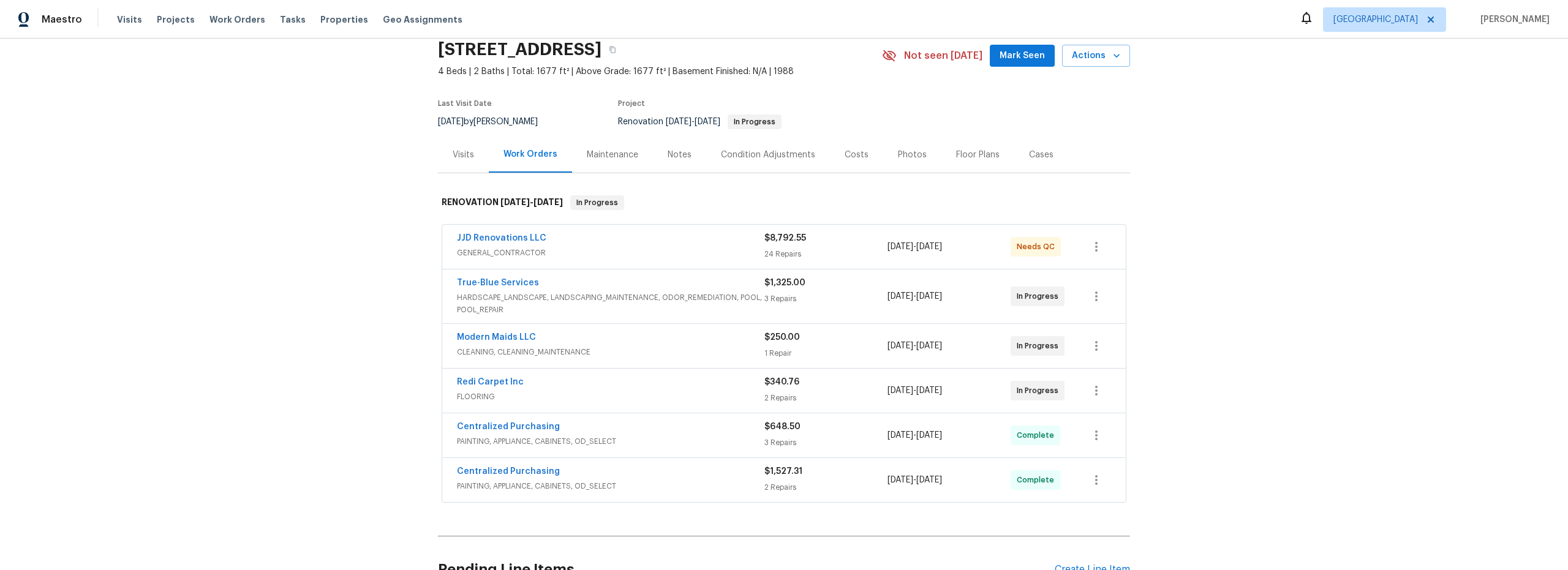
scroll to position [49, 0]
click at [844, 152] on div "Costs" at bounding box center [856, 154] width 24 height 12
